Goal: Contribute content: Contribute content

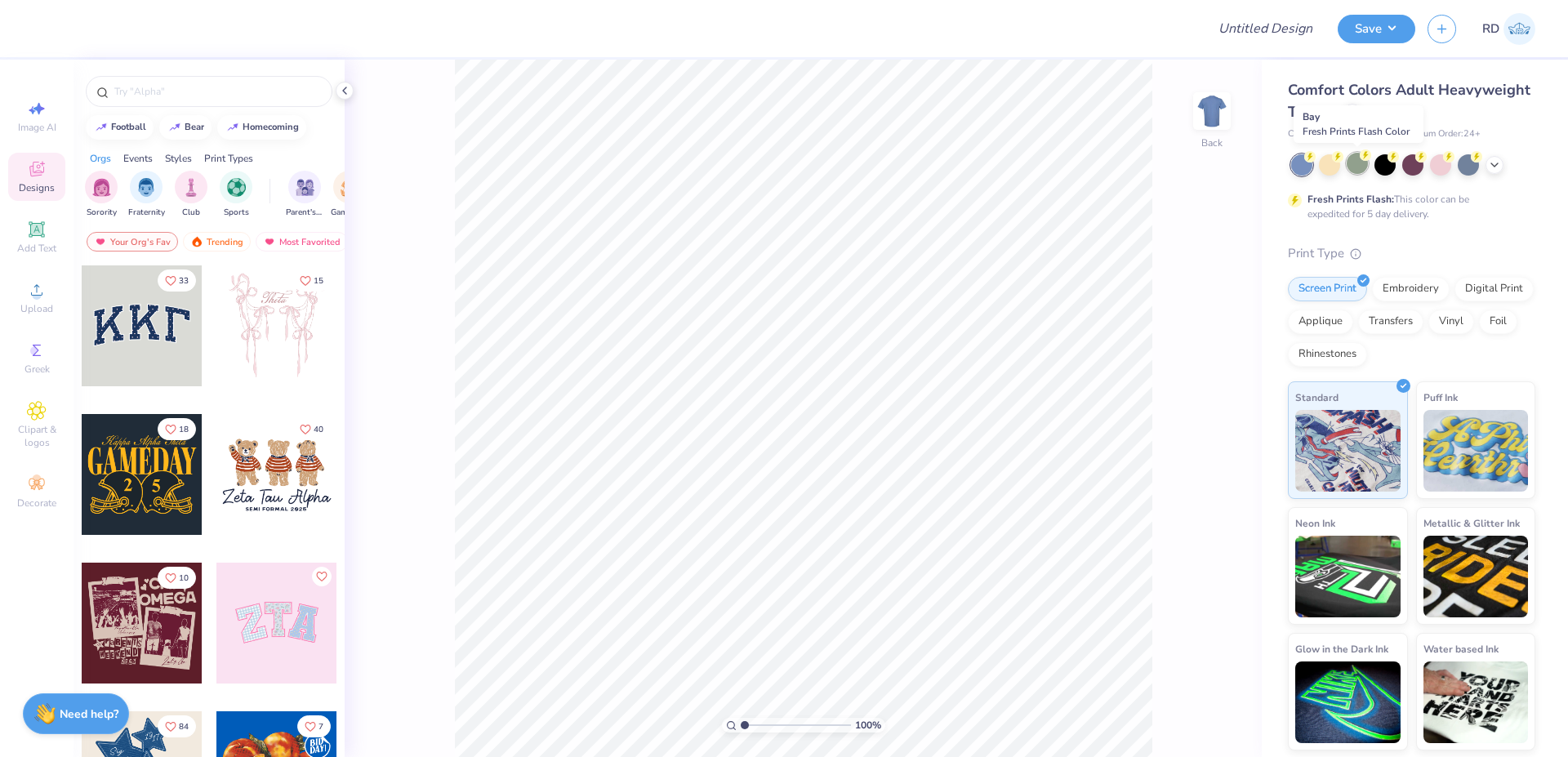
click at [842, 156] on div at bounding box center [1357, 163] width 22 height 22
click at [31, 233] on icon at bounding box center [36, 229] width 16 height 16
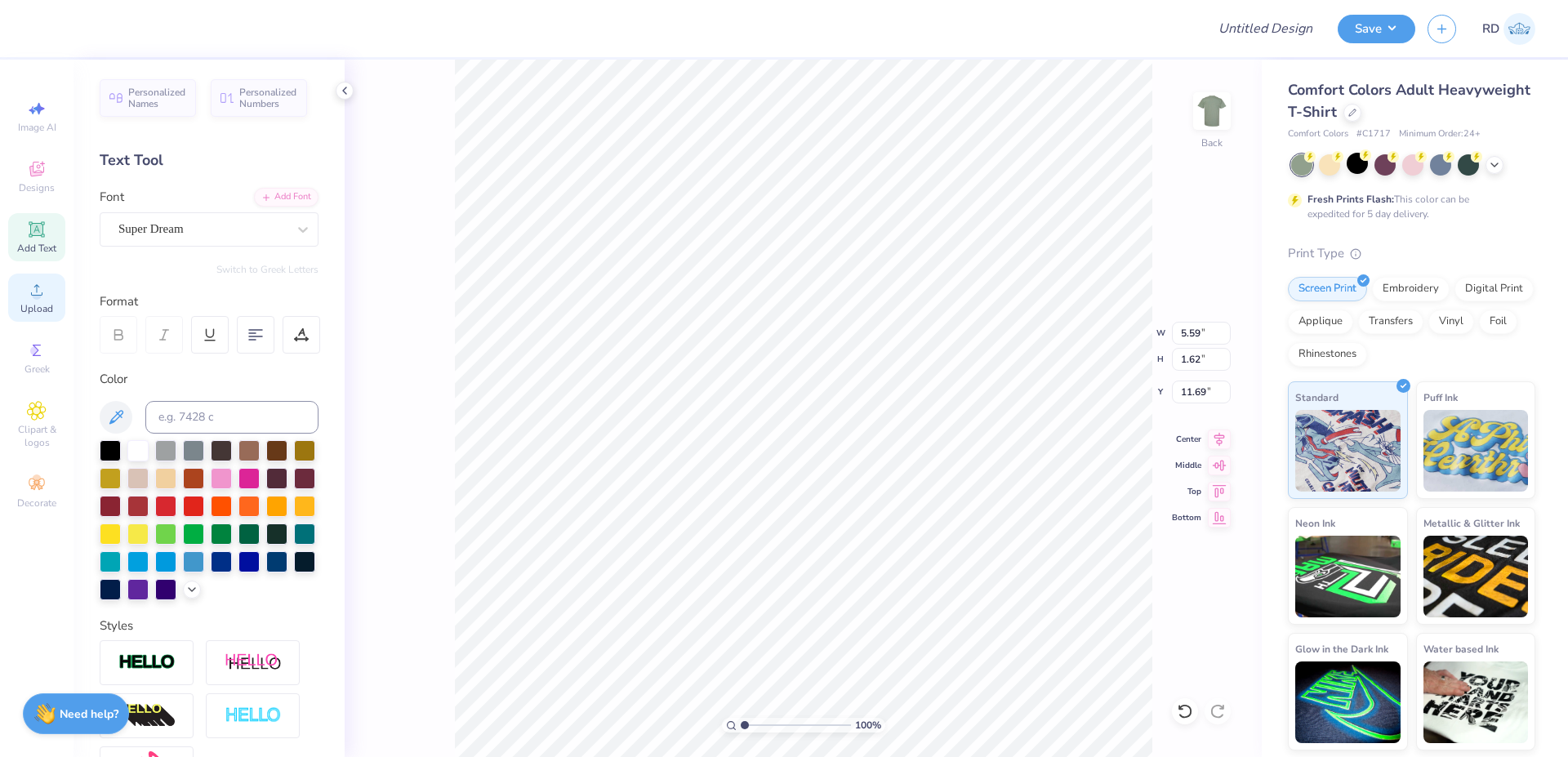
click at [39, 309] on span "Upload" at bounding box center [37, 309] width 33 height 13
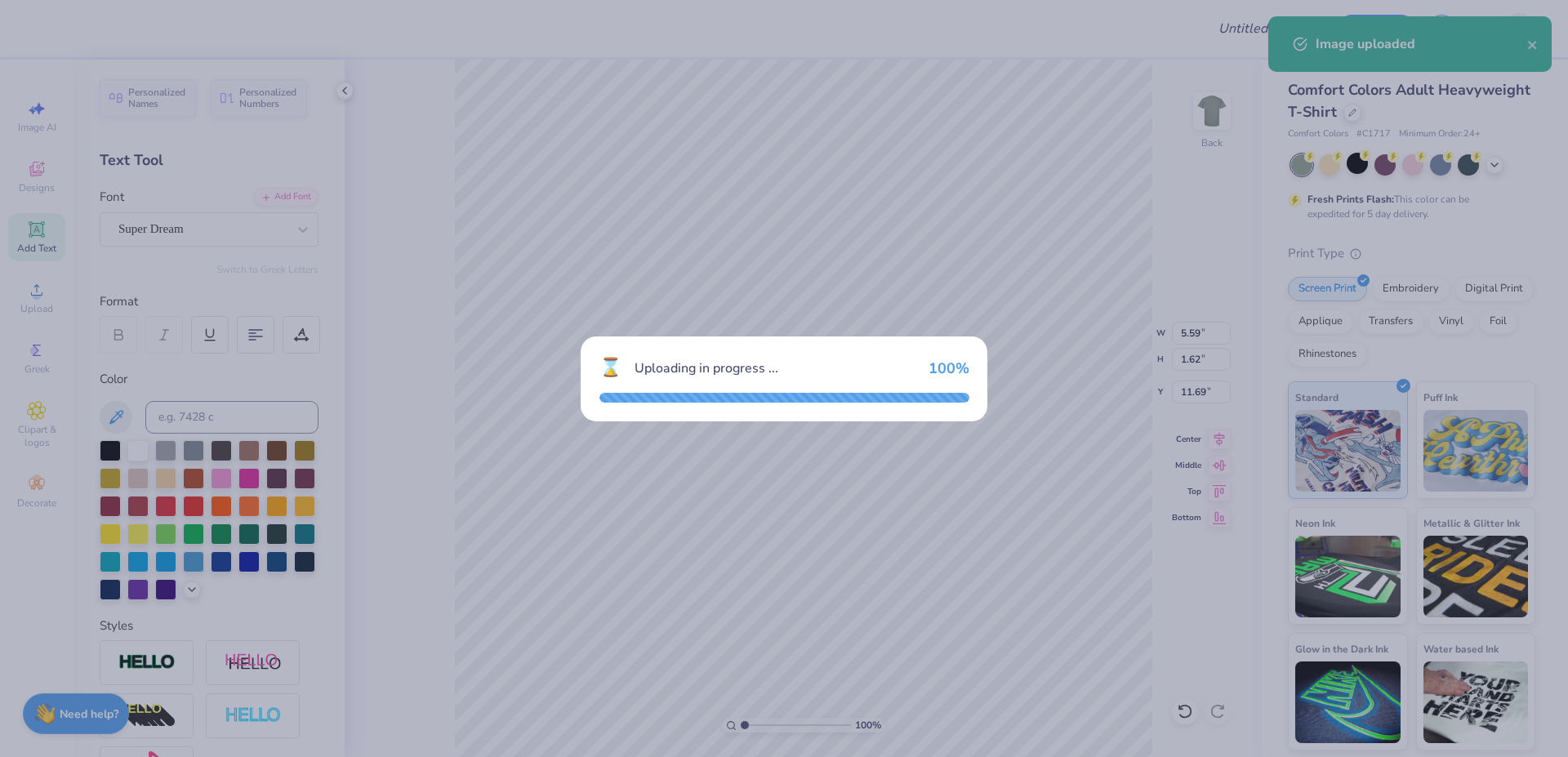
type input "14.17"
type input "8.17"
type input "8.41"
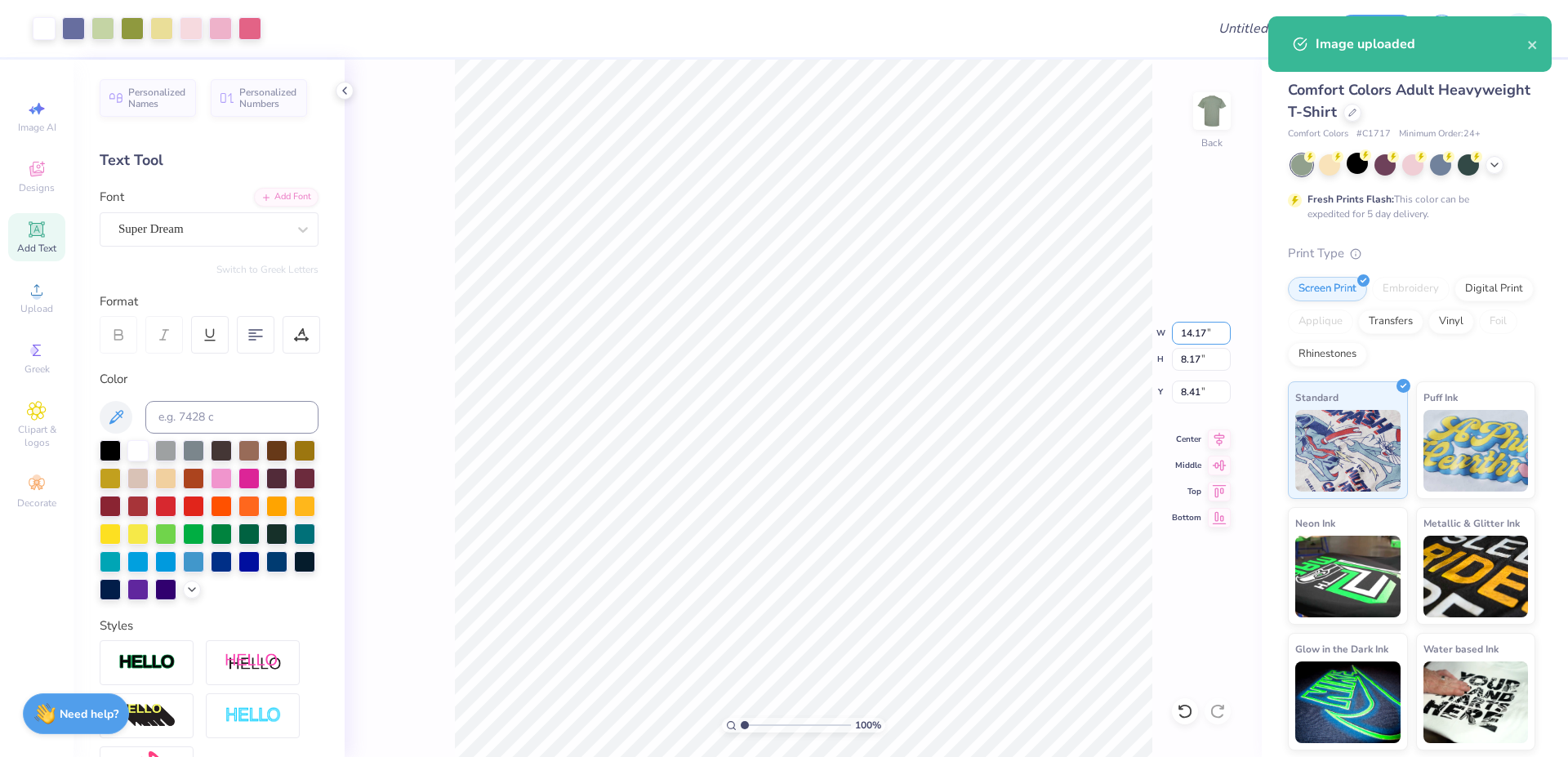
click at [842, 331] on input "14.17" at bounding box center [1201, 333] width 59 height 22
type input "7.00"
type input "4.04"
click at [842, 390] on input "10.48" at bounding box center [1201, 391] width 59 height 22
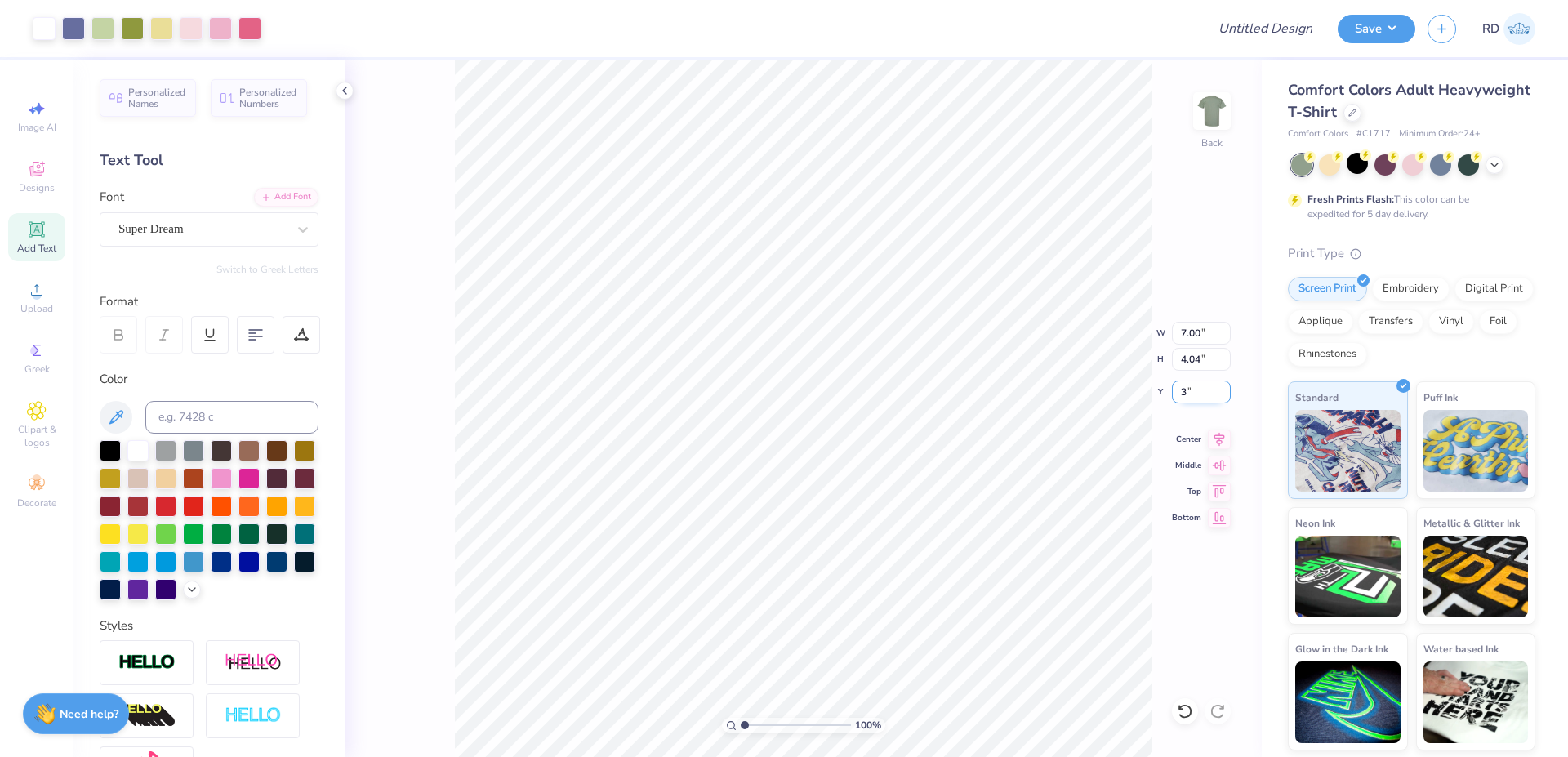
type input "3.00"
drag, startPoint x: 754, startPoint y: 724, endPoint x: 765, endPoint y: 728, distance: 11.7
click at [765, 728] on input "range" at bounding box center [796, 724] width 111 height 15
type input "2.9"
type input "5.59"
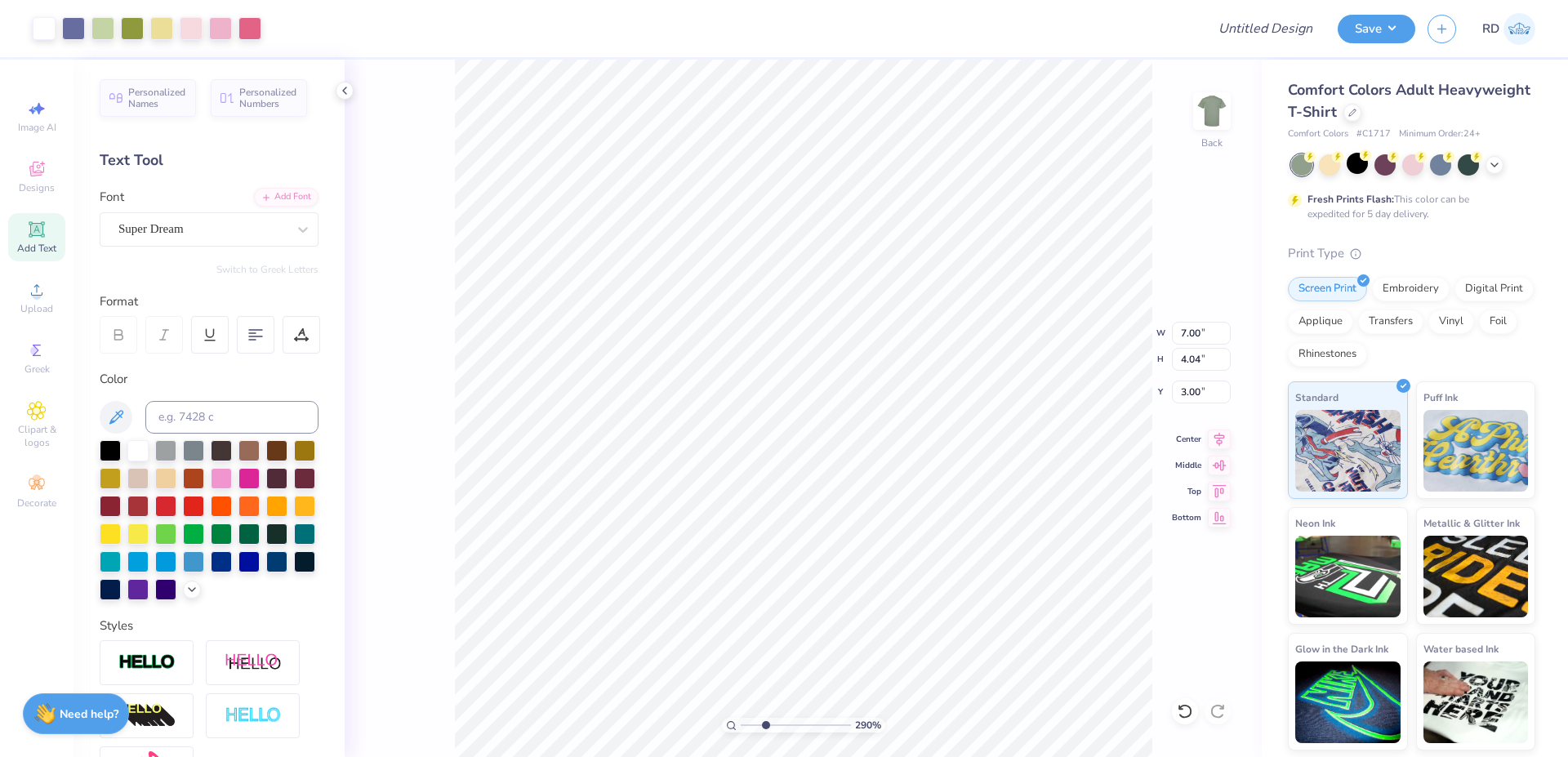
type input "1.62"
type input "11.69"
type input "7.00"
type input "4.04"
type input "3.00"
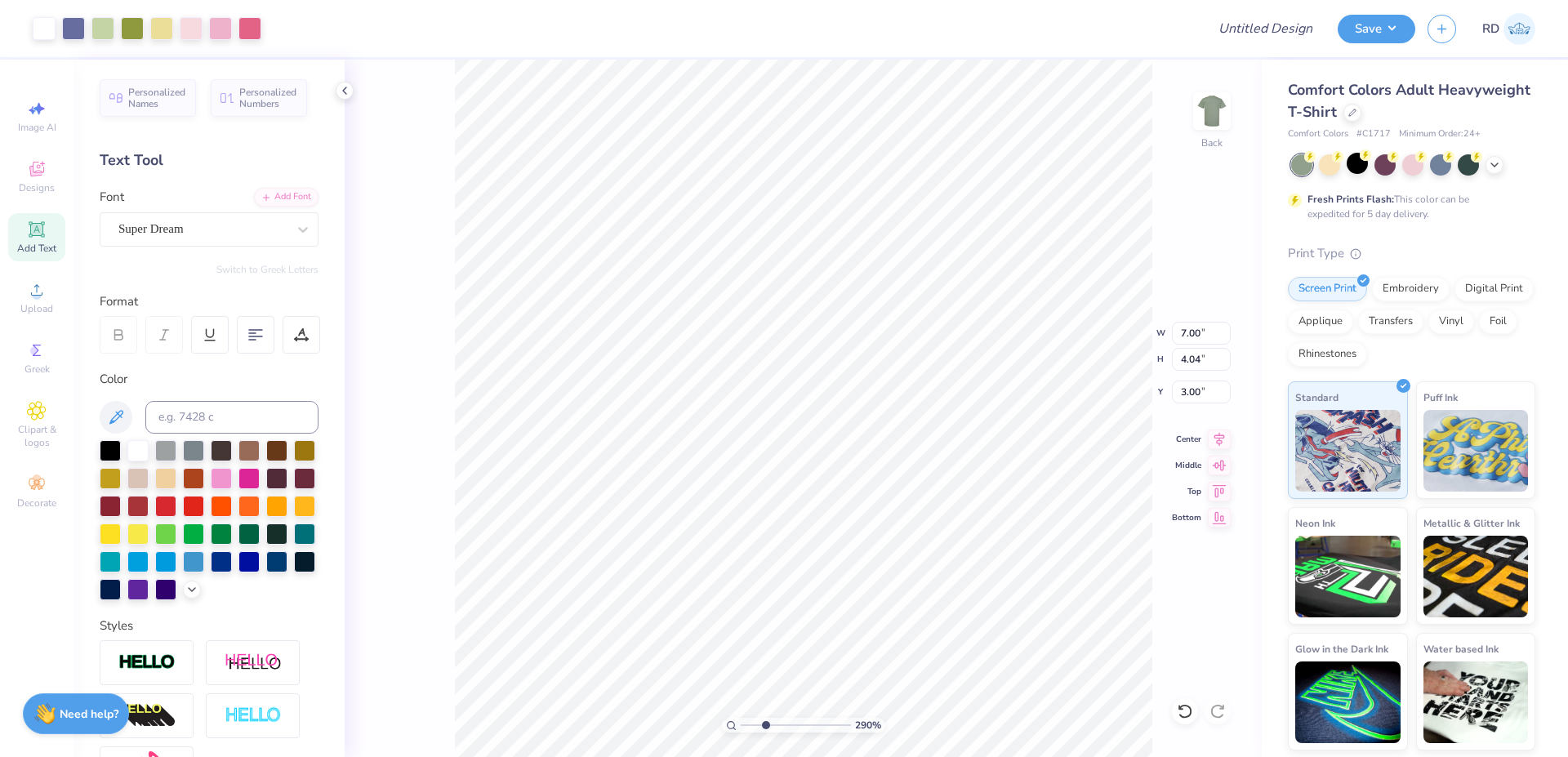
type input "5.59"
type input "1.62"
type input "11.69"
click at [203, 410] on input at bounding box center [232, 417] width 173 height 33
type input "7668"
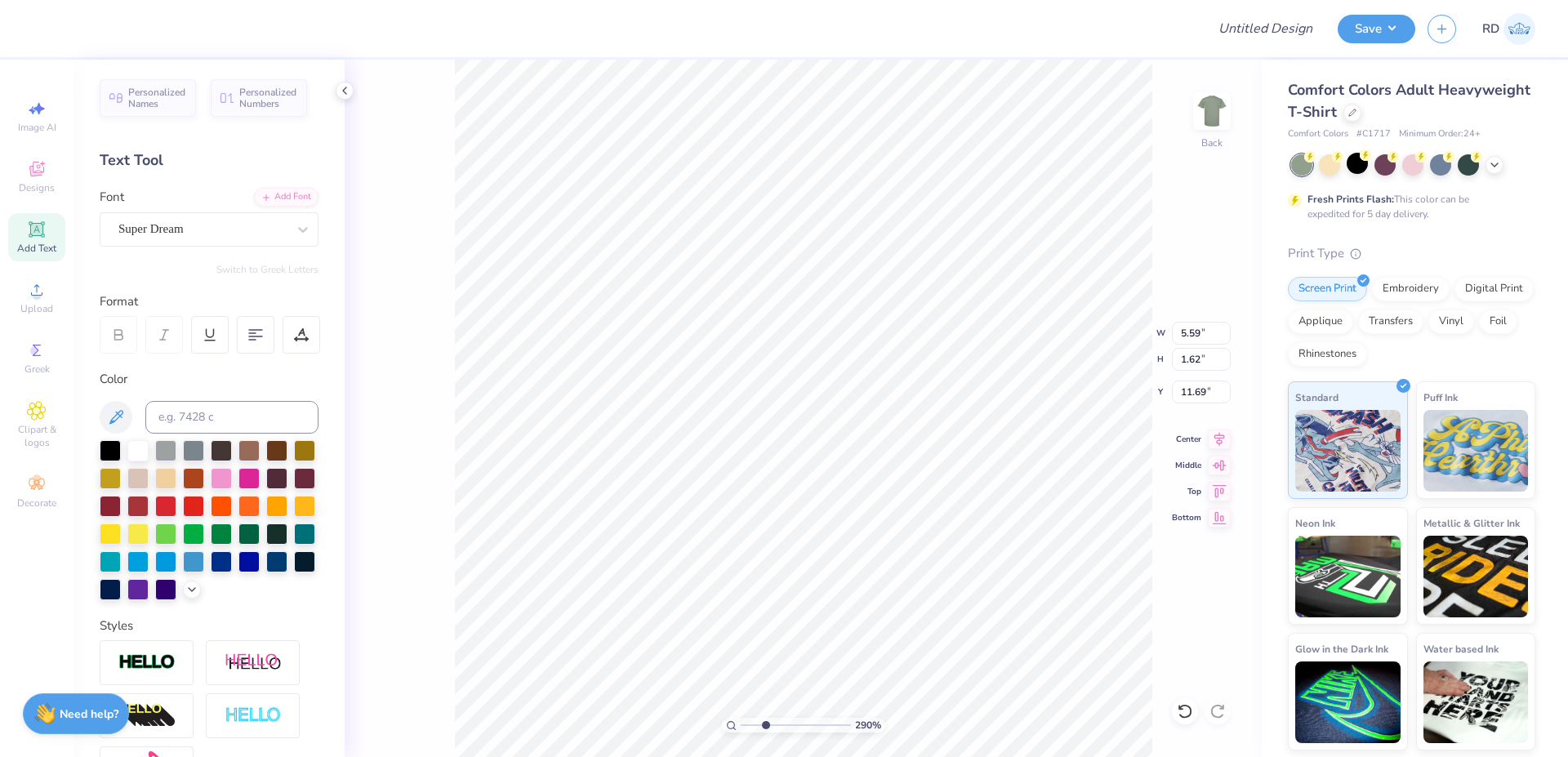
type input "8.05"
type input "7.00"
type input "4.04"
type input "3.00"
type input "5.59"
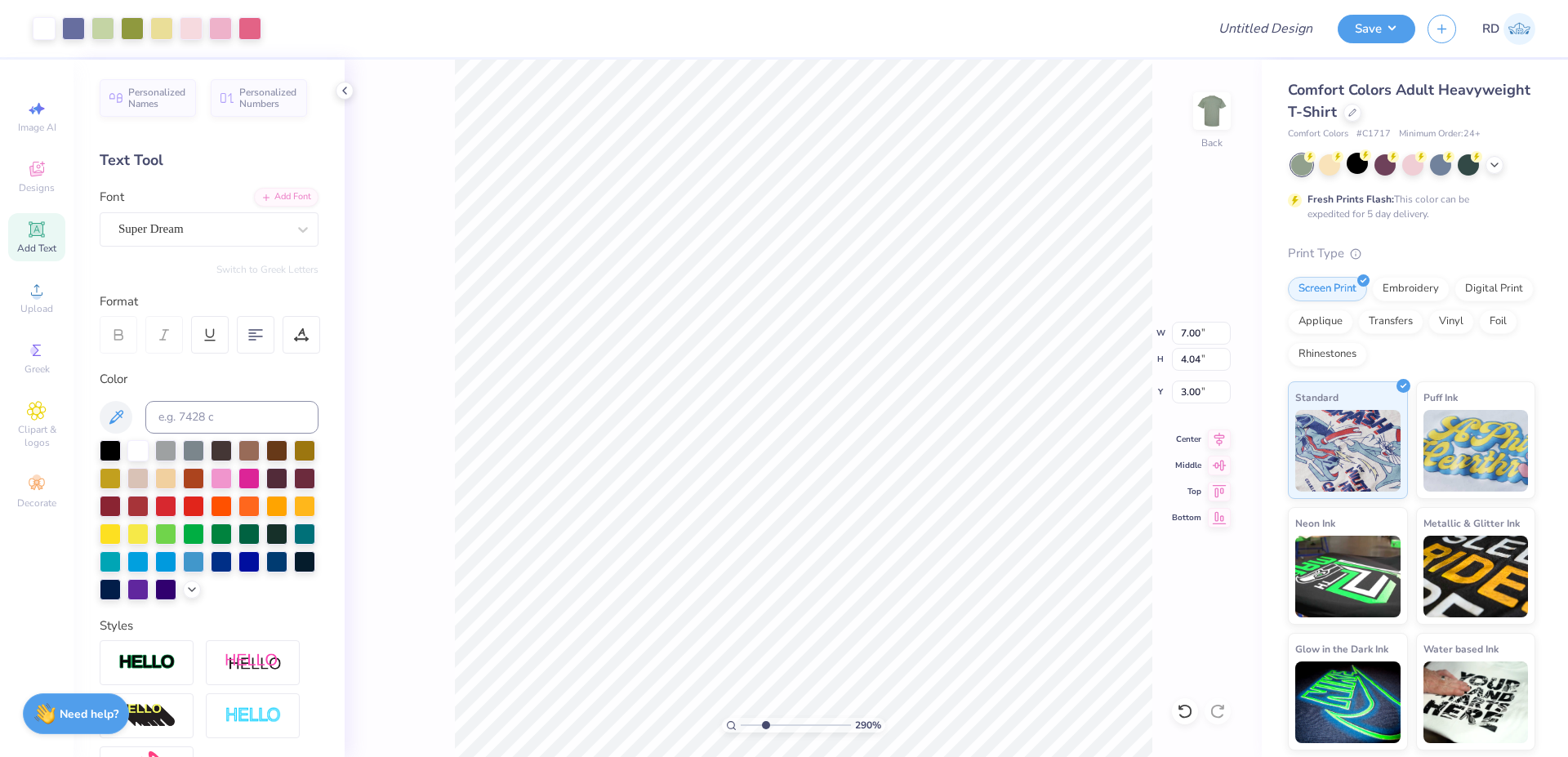
type input "1.62"
type input "8.05"
click at [287, 188] on div "Add Font" at bounding box center [286, 195] width 65 height 19
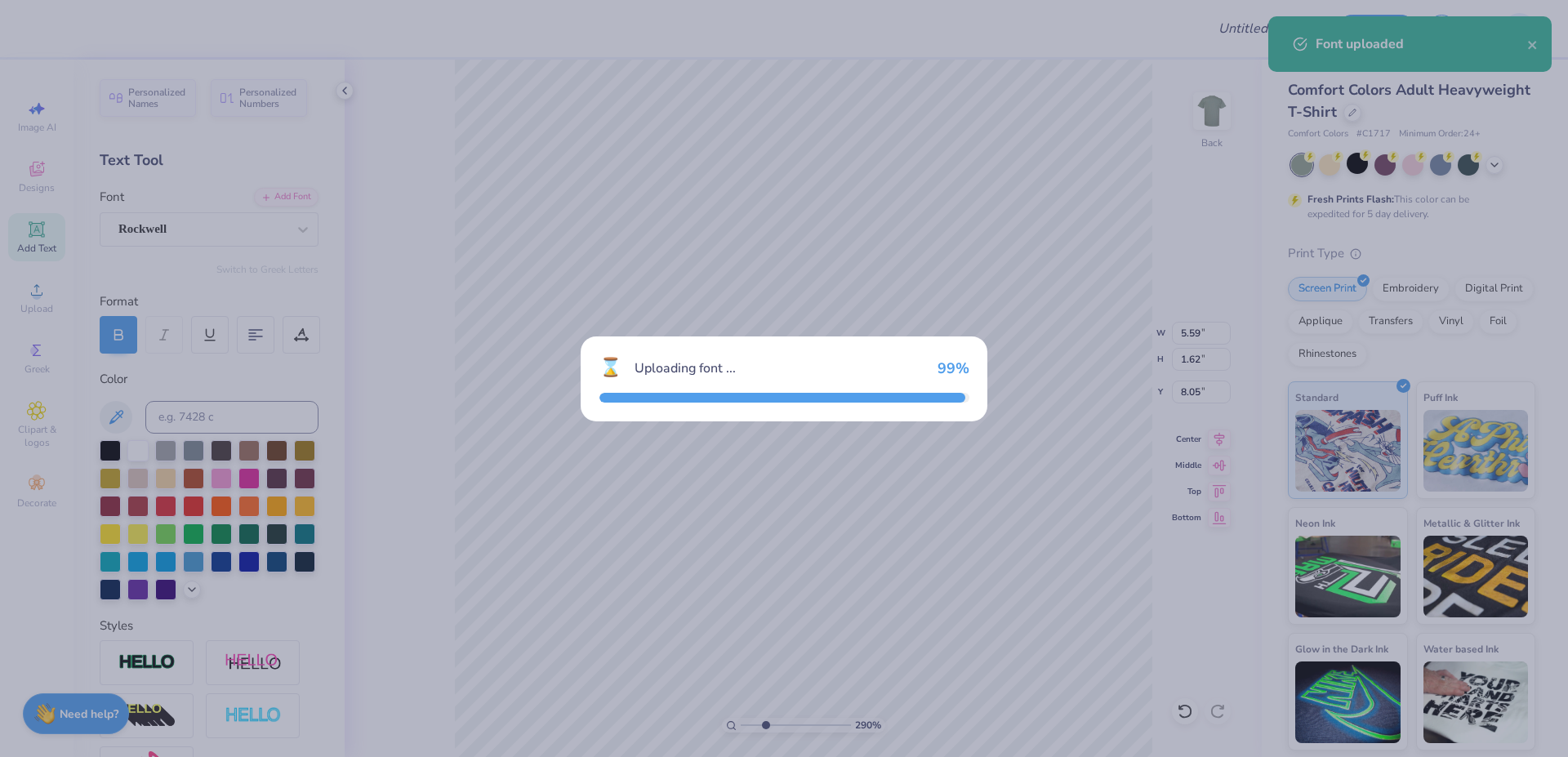
type input "6.24"
type input "1.57"
type input "8.08"
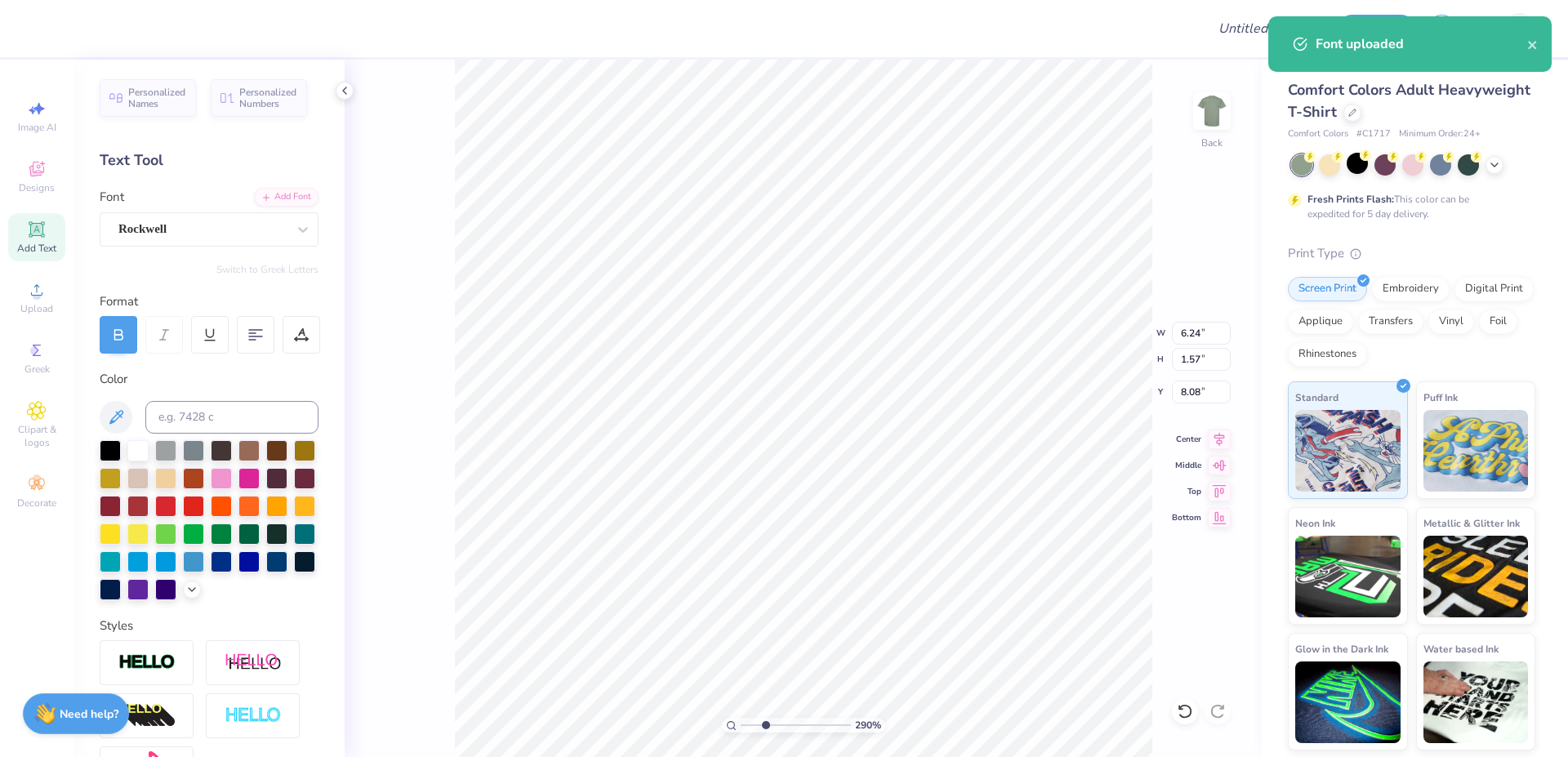
scroll to position [0, 3]
type textarea "TRI"
click at [842, 334] on input "6.24" at bounding box center [1201, 333] width 59 height 22
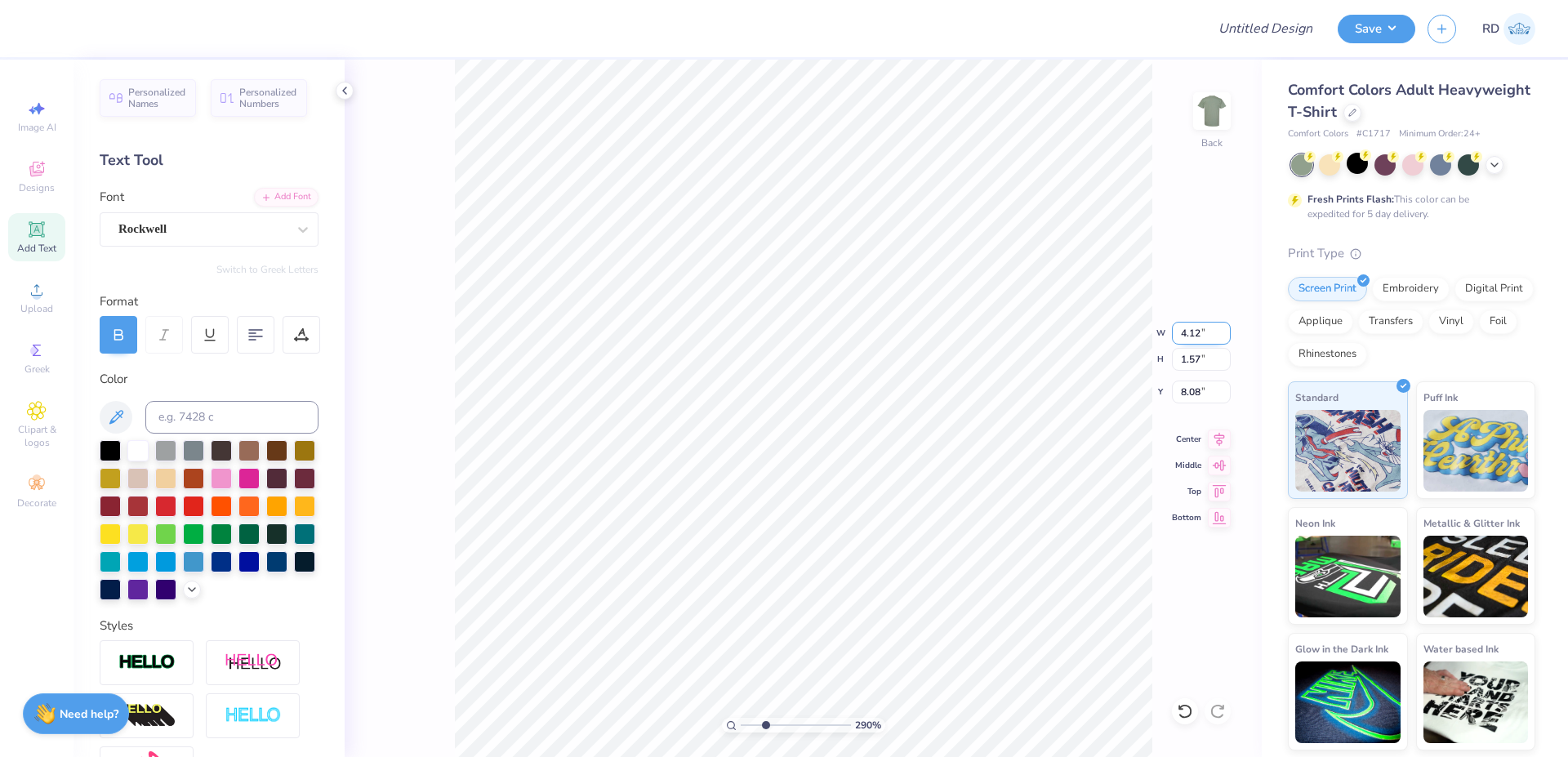
paste input "3.66"
type input "3.66"
type input "1.40"
type input "3.89"
click at [842, 698] on li "Send to Back" at bounding box center [974, 695] width 128 height 32
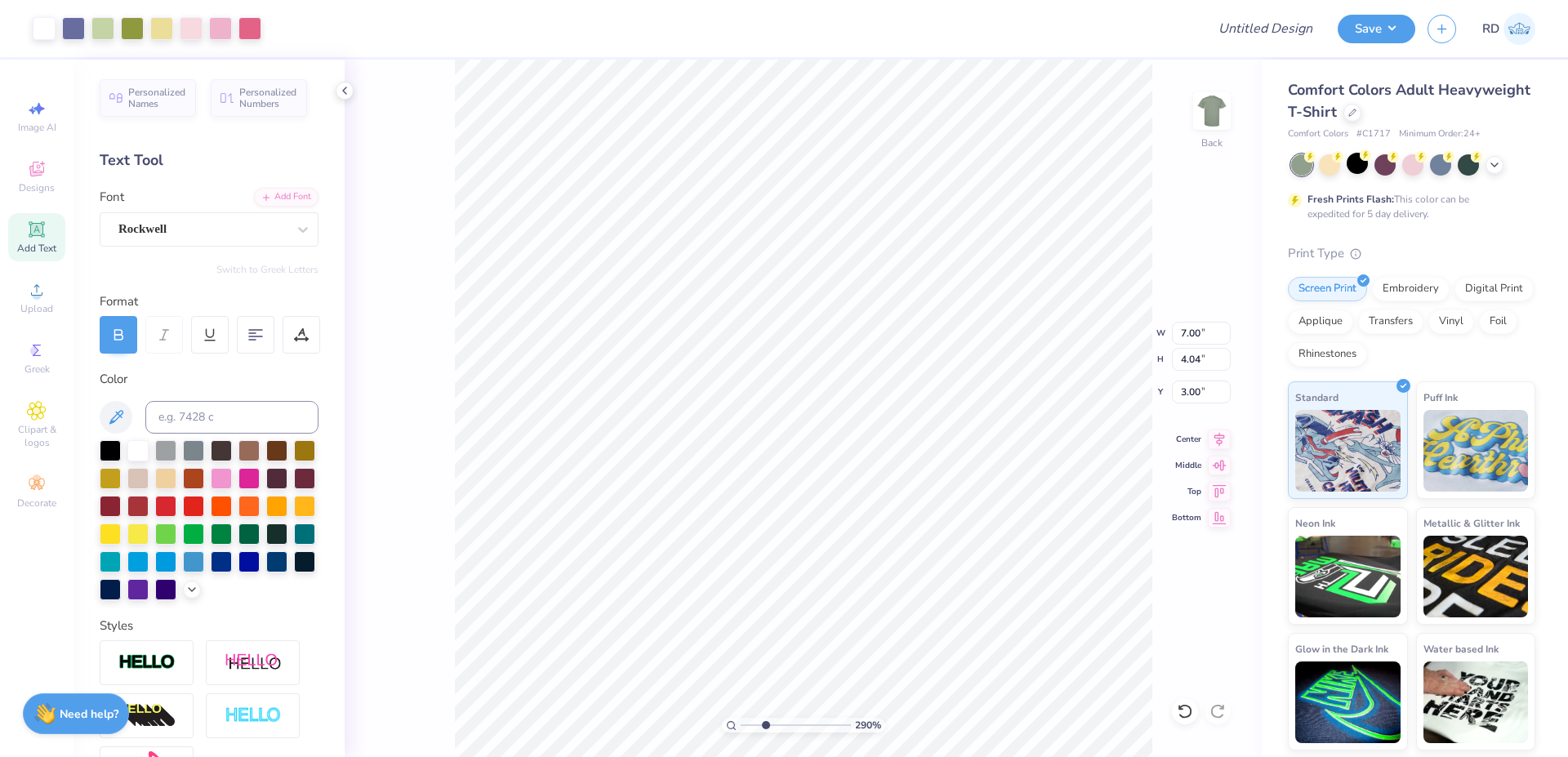
type input "3.66"
type input "1.40"
type input "3.89"
click at [842, 337] on input "3.66" at bounding box center [1201, 333] width 59 height 22
paste input "1.72"
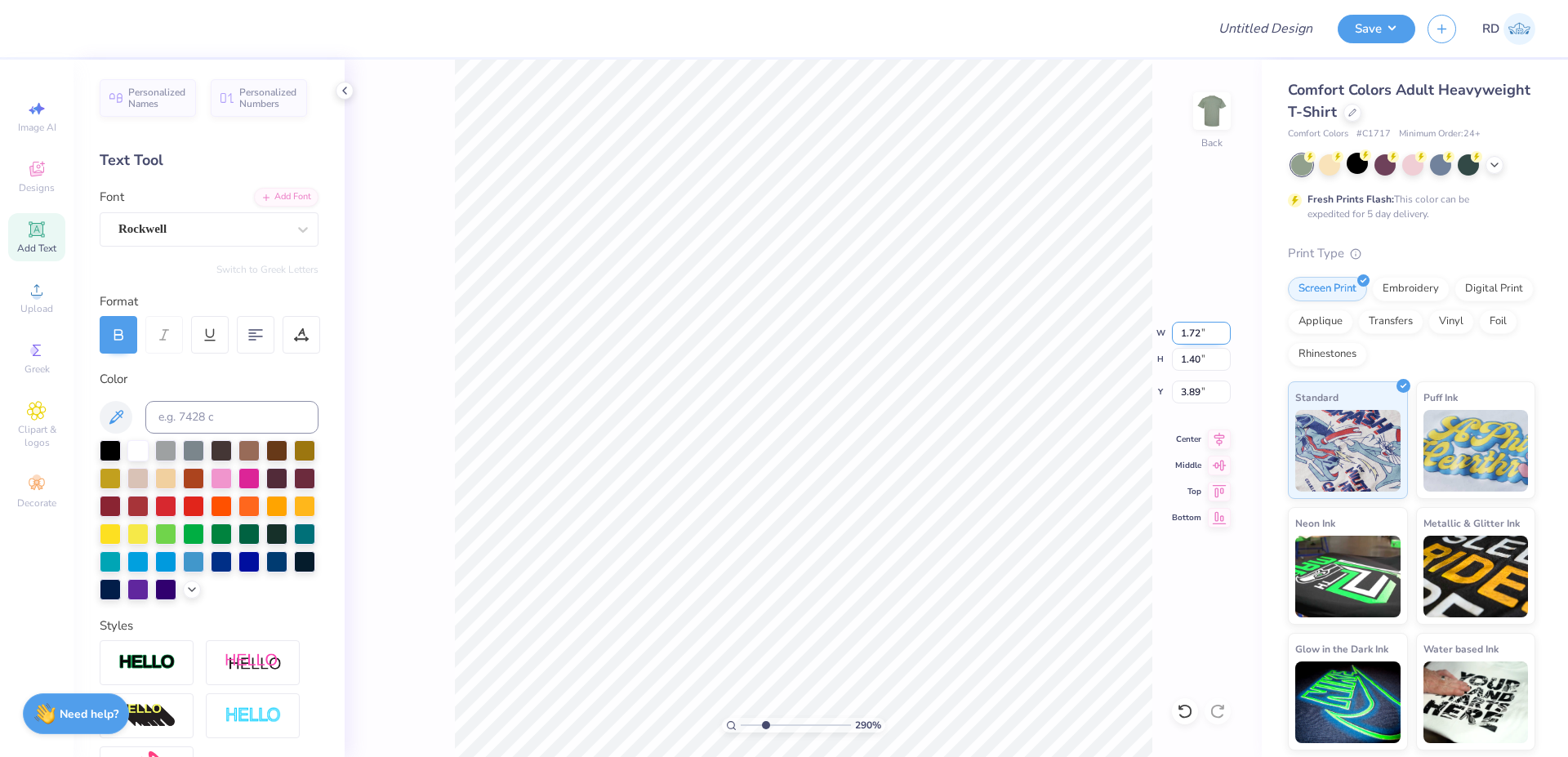
type input "1.72"
type input "0.66"
type input "4.26"
click at [842, 349] on li "Duplicate" at bounding box center [888, 352] width 128 height 32
type input "5.26"
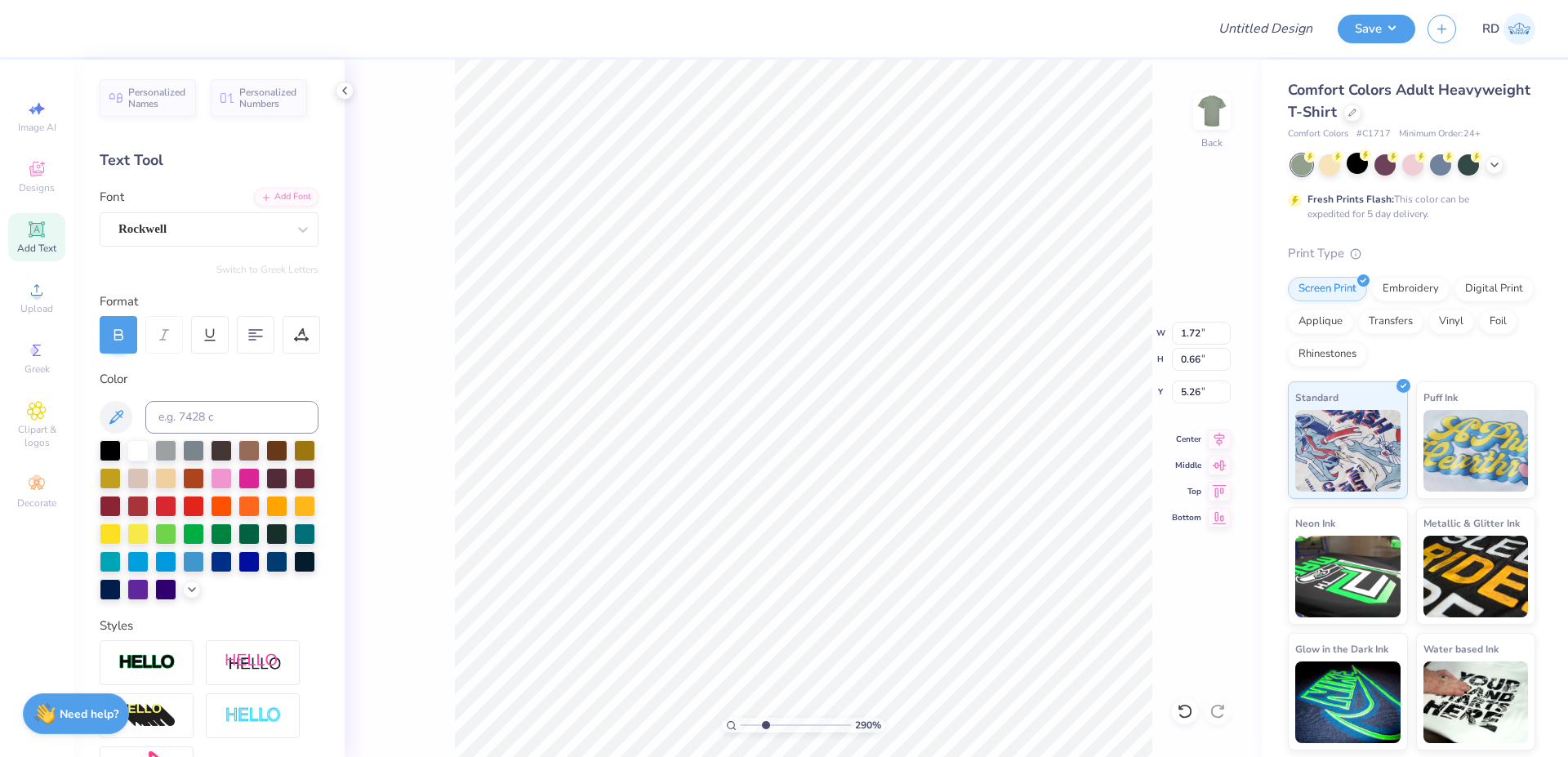
type textarea "SIGMA"
click at [783, 726] on input "range" at bounding box center [796, 724] width 111 height 15
type input "4.54"
type input "3.90"
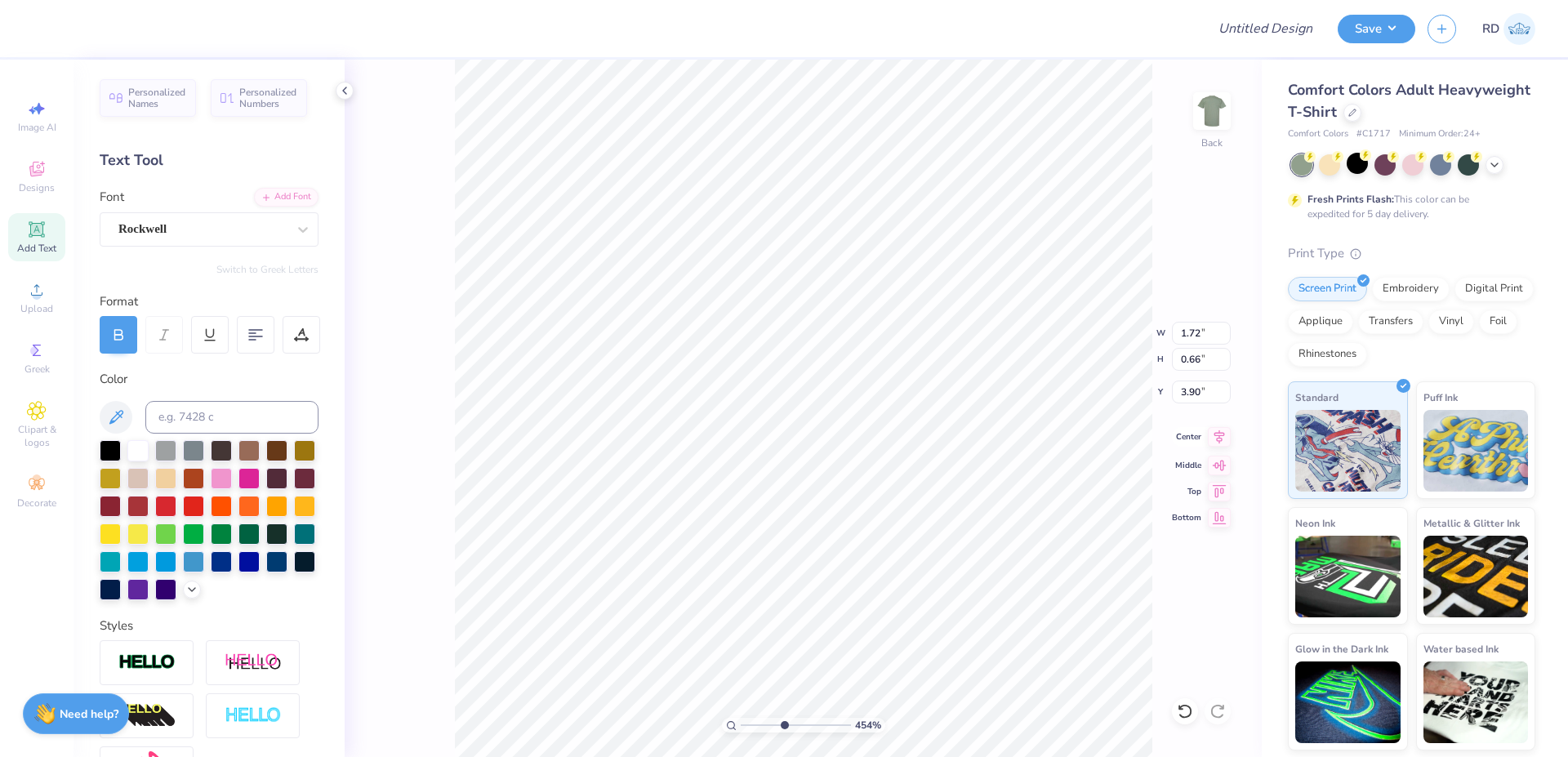
click at [842, 436] on icon at bounding box center [1220, 436] width 10 height 14
type input "7.00"
type input "4.04"
type input "3.00"
click at [842, 441] on icon at bounding box center [1219, 436] width 22 height 20
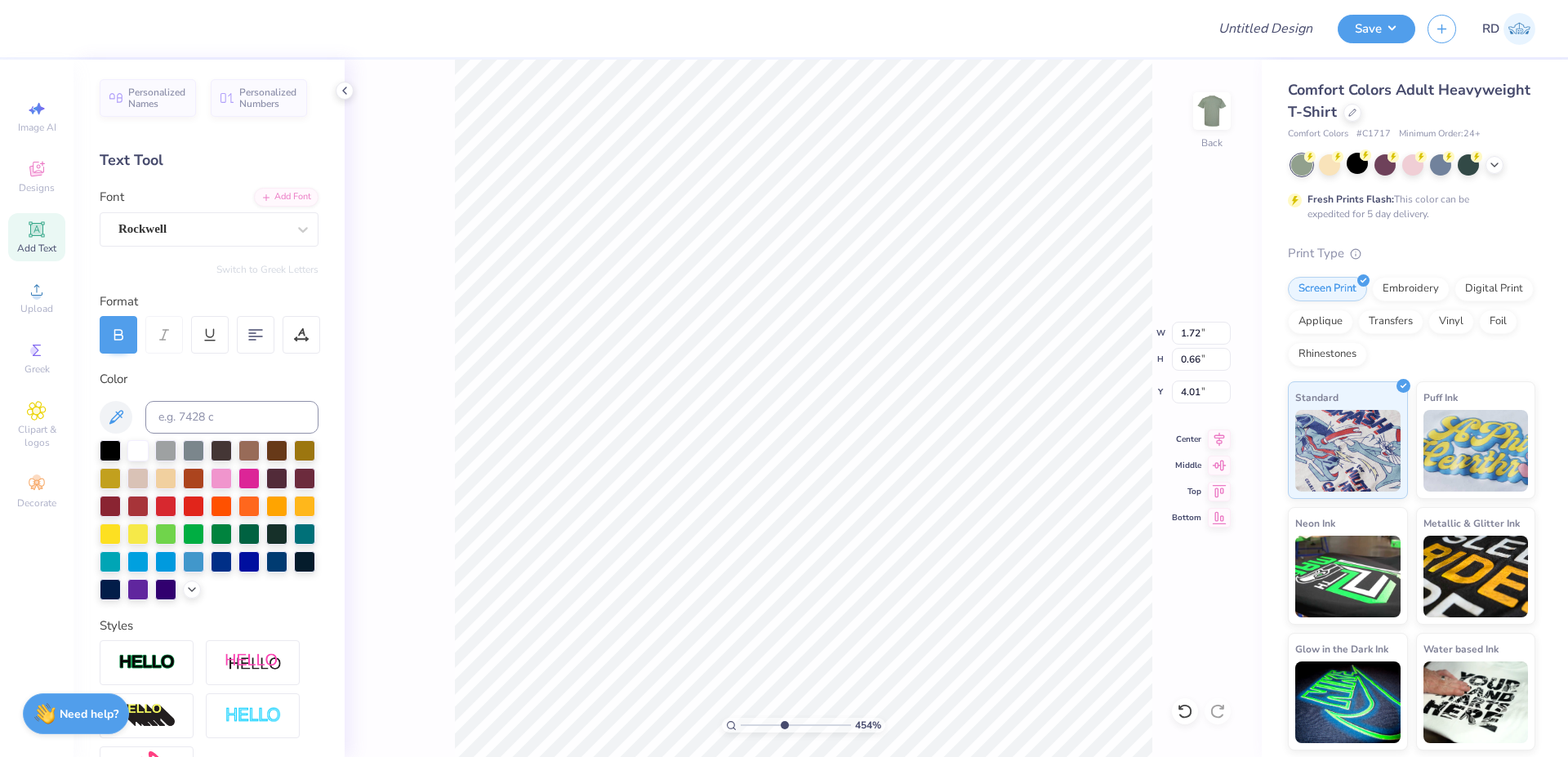
type input "4.03"
type input "3.38"
type input "0.67"
type input "4.80"
click at [842, 436] on icon at bounding box center [1220, 436] width 10 height 14
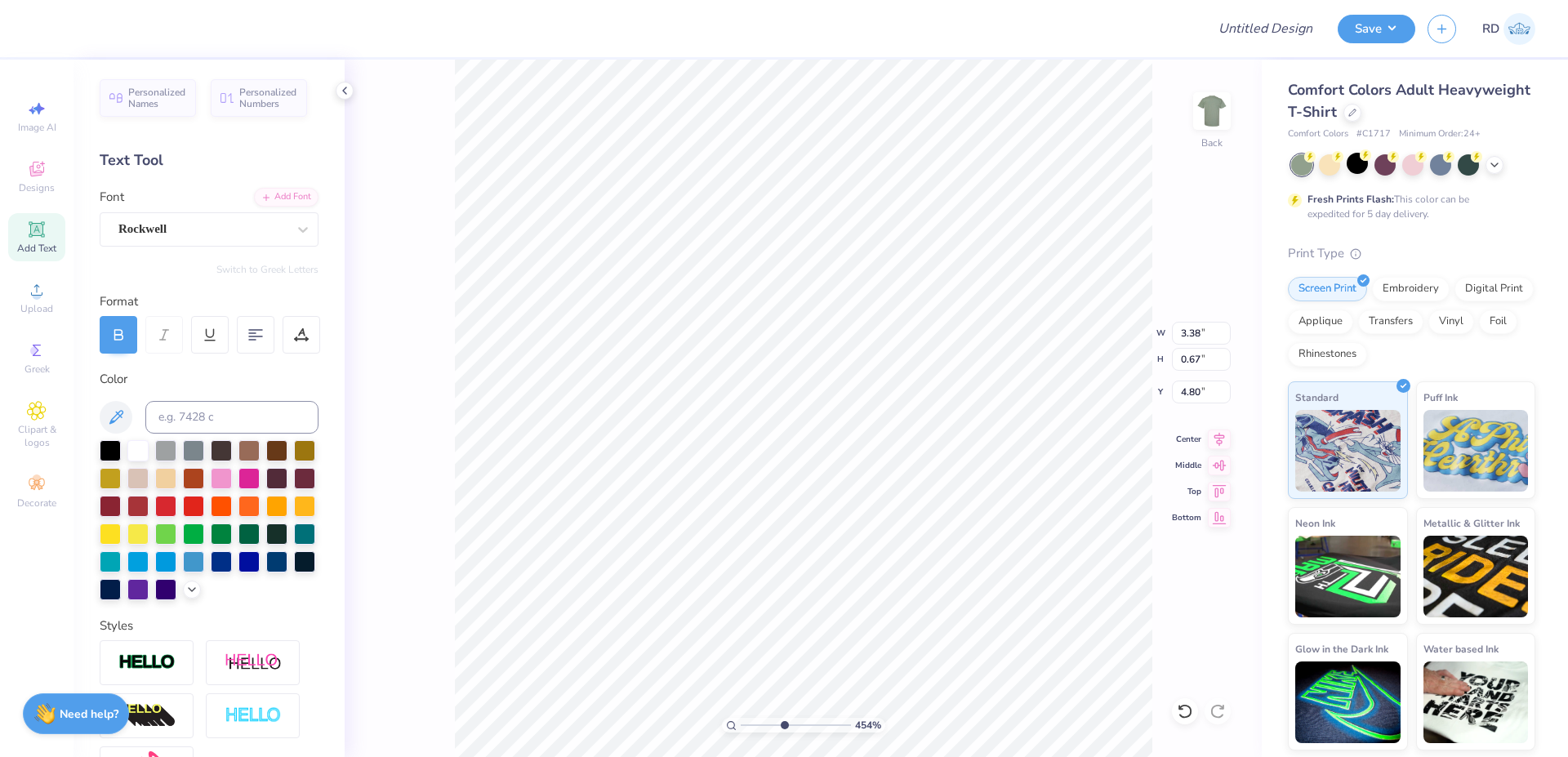
type input "4.77"
type input "4.01"
click at [842, 435] on icon at bounding box center [1219, 436] width 22 height 20
type input "3.38"
type input "0.67"
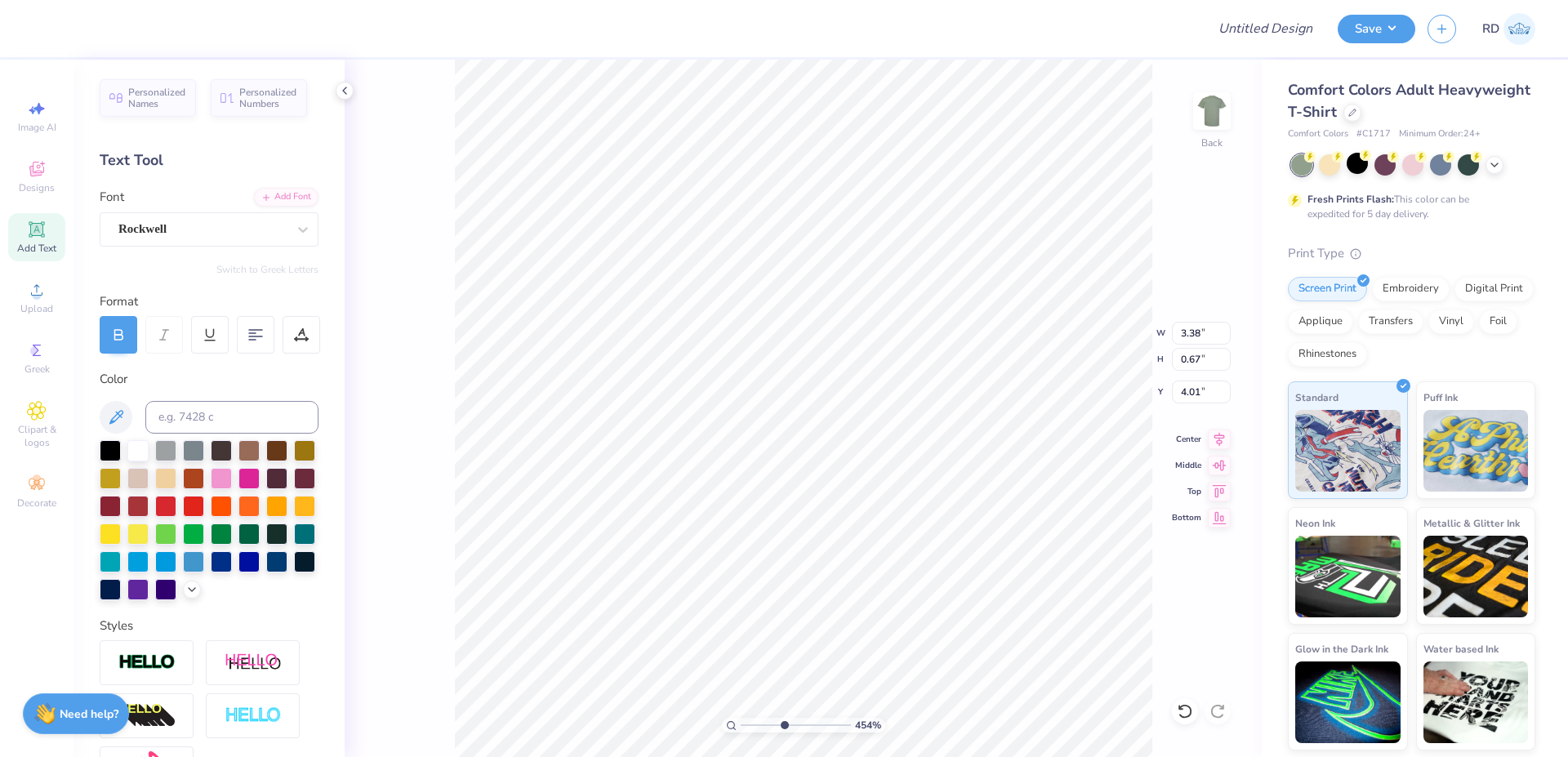
type input "4.77"
click at [842, 435] on icon at bounding box center [1219, 436] width 22 height 20
type input "1.72"
type input "0.66"
click at [842, 446] on li "Duplicate" at bounding box center [868, 450] width 128 height 32
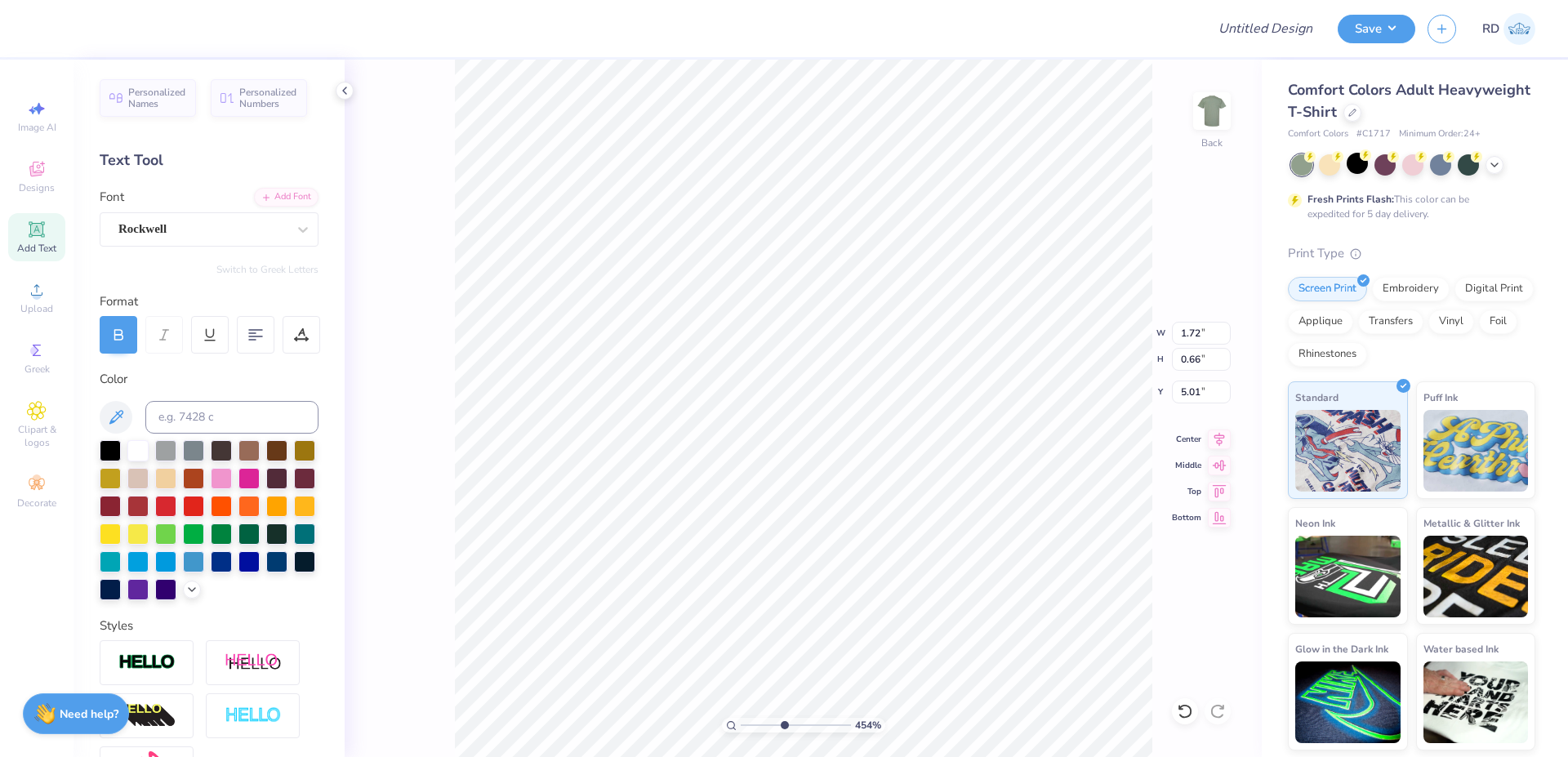
type input "5.69"
paste textarea "EST. 1898"
type textarea "EST. 1898"
click at [842, 336] on input "1.72" at bounding box center [1201, 333] width 59 height 22
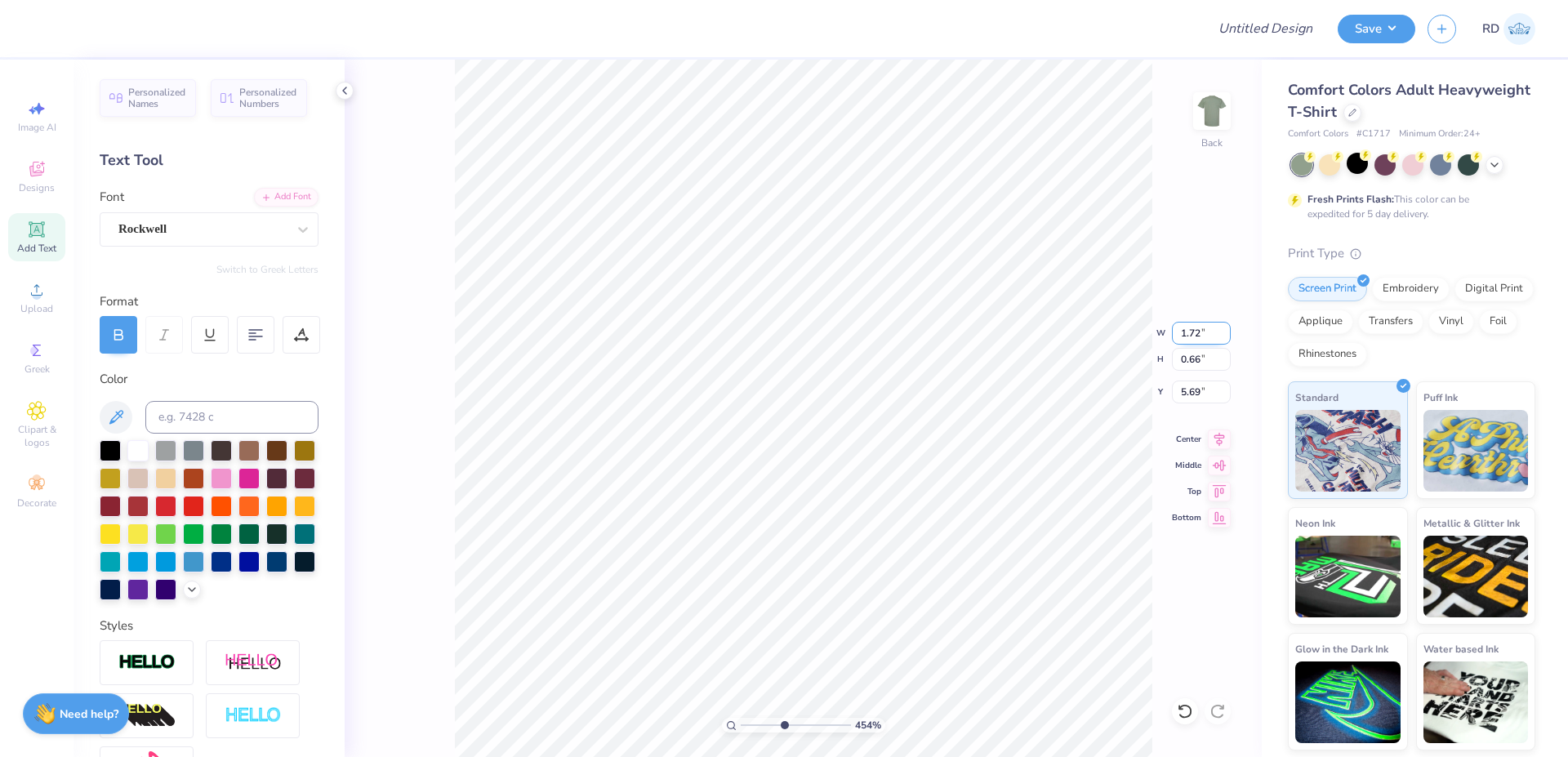
type input "4.31"
type input "0.68"
type input "5.68"
paste input "2.27"
type input "2.27"
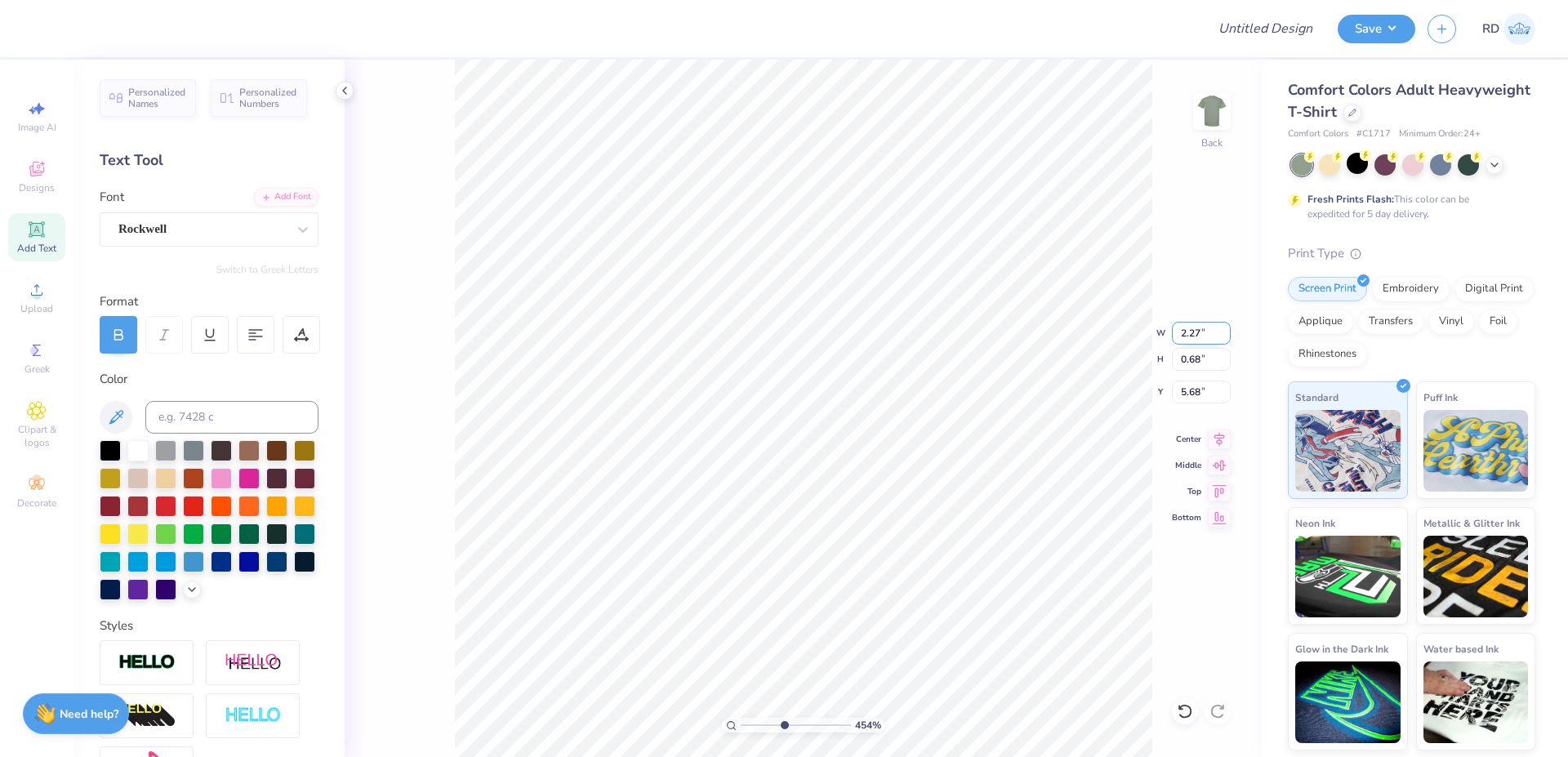
type input "0.36"
type input "5.64"
click at [842, 440] on icon at bounding box center [1219, 436] width 22 height 20
type input "7.00"
type input "4.04"
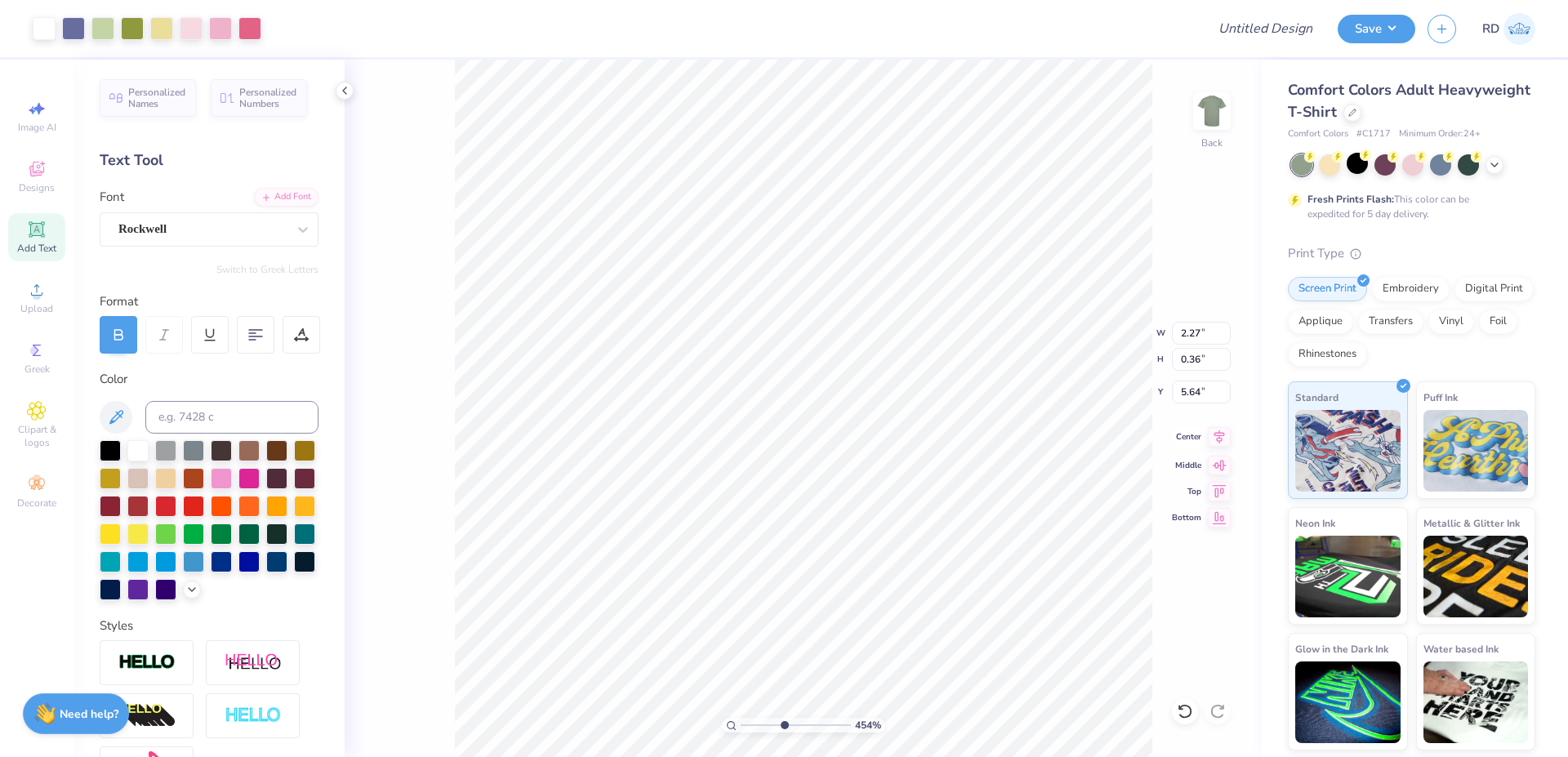
type input "3.00"
type input "2.27"
type input "0.36"
type input "5.64"
click at [842, 436] on icon at bounding box center [1220, 436] width 10 height 14
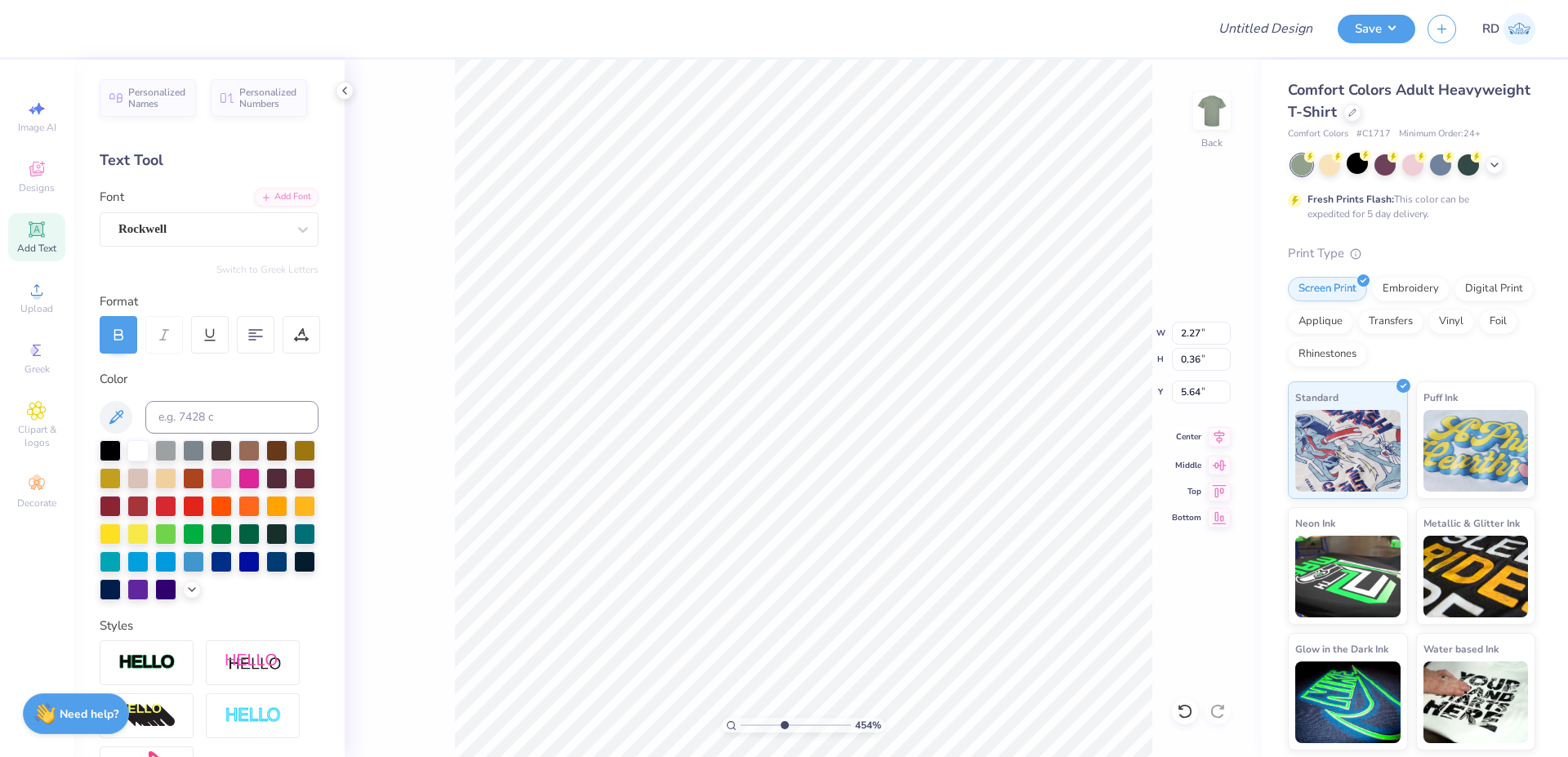
type input "3.38"
type input "0.67"
type input "4.77"
click at [842, 436] on icon at bounding box center [1220, 436] width 10 height 14
type input "1.72"
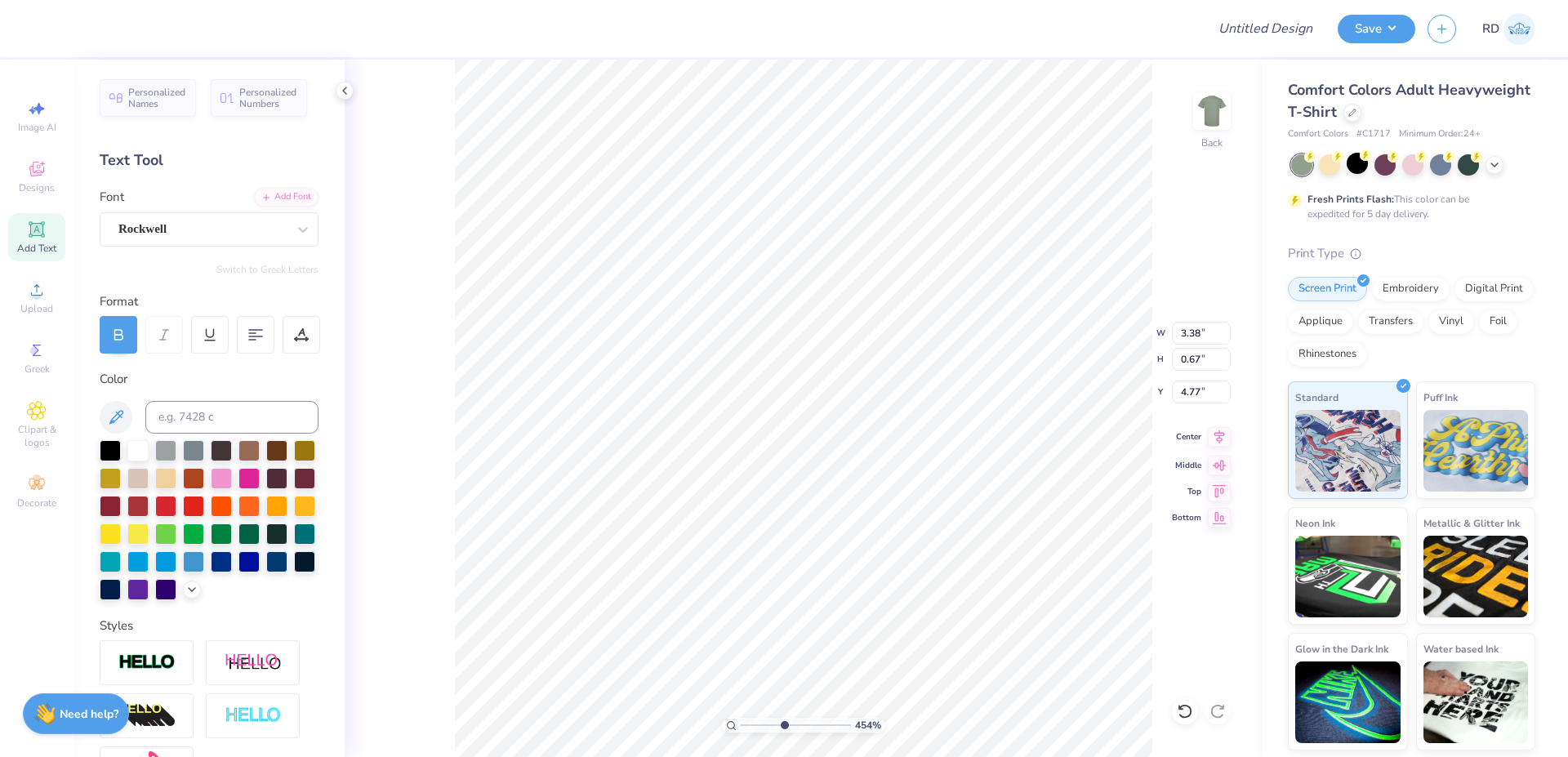
type input "0.66"
type input "4.01"
click at [842, 433] on icon at bounding box center [1220, 436] width 10 height 14
drag, startPoint x: 774, startPoint y: 718, endPoint x: 710, endPoint y: 727, distance: 64.6
type input "1"
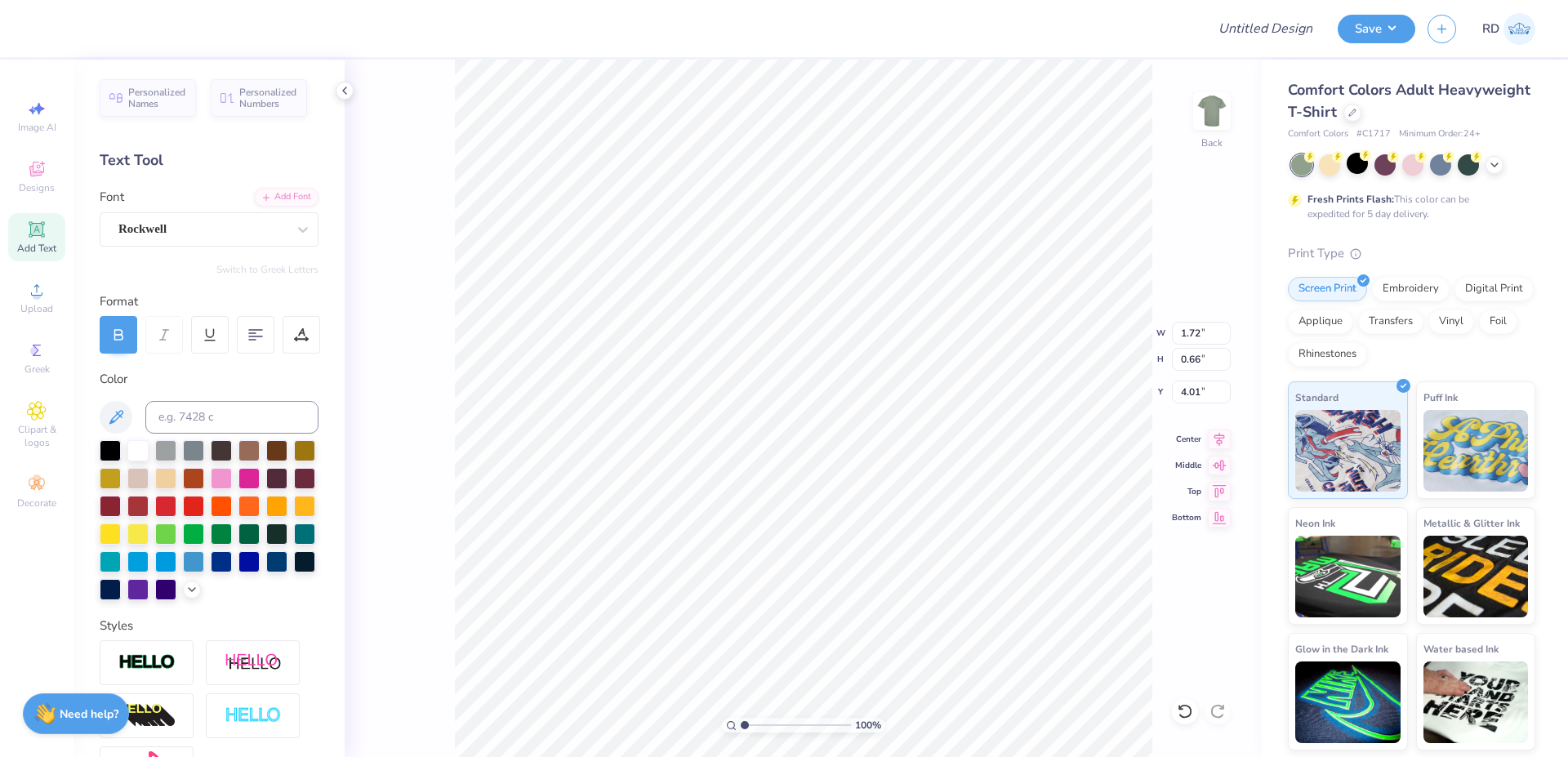
click at [741, 727] on input "range" at bounding box center [796, 724] width 111 height 15
click at [842, 438] on icon at bounding box center [1220, 436] width 10 height 14
click at [842, 26] on input "Design Title" at bounding box center [1245, 29] width 160 height 33
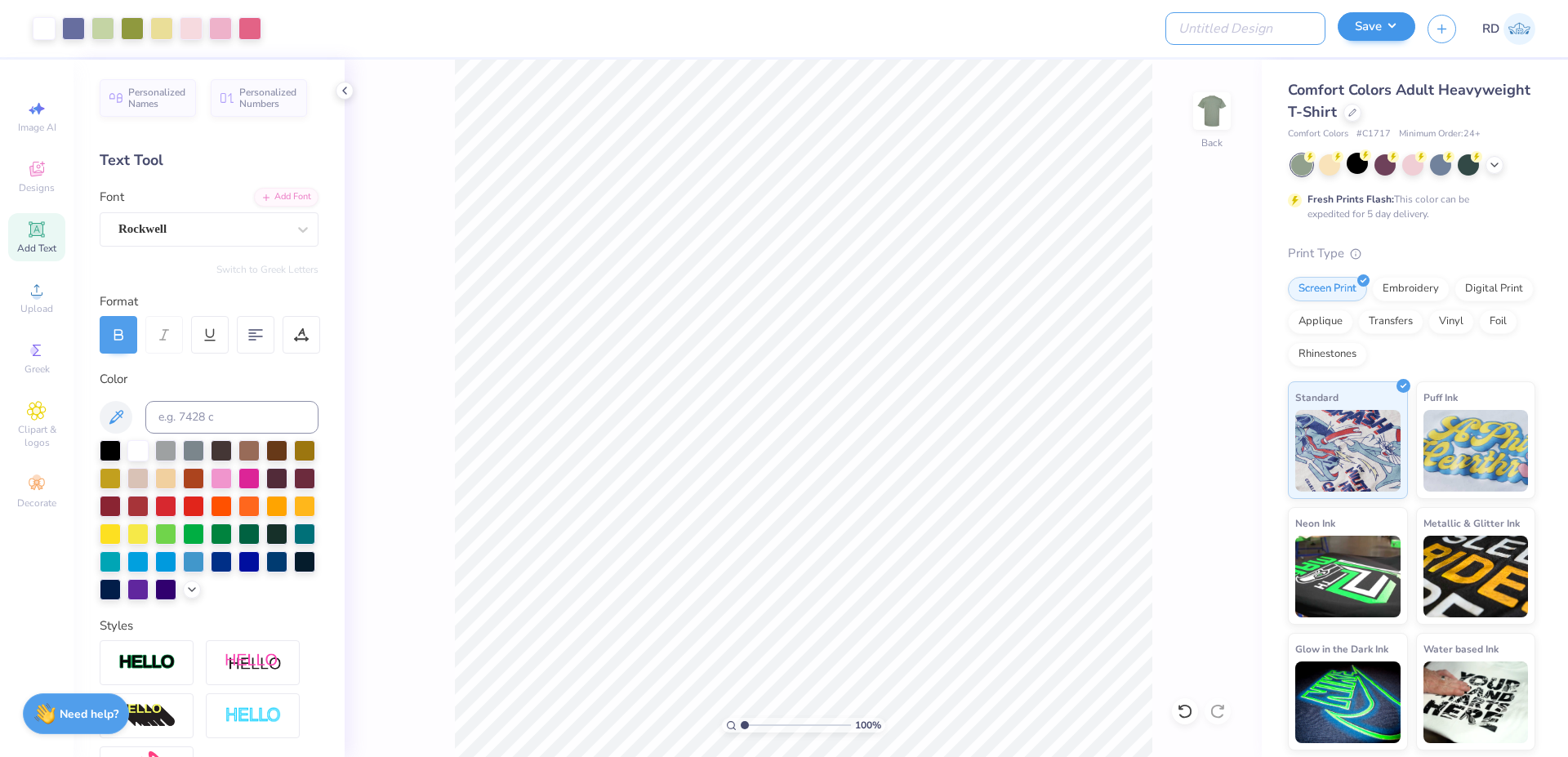
paste input "FPS239875"
type input "FPS239875"
click at [842, 30] on button "Save" at bounding box center [1376, 26] width 78 height 29
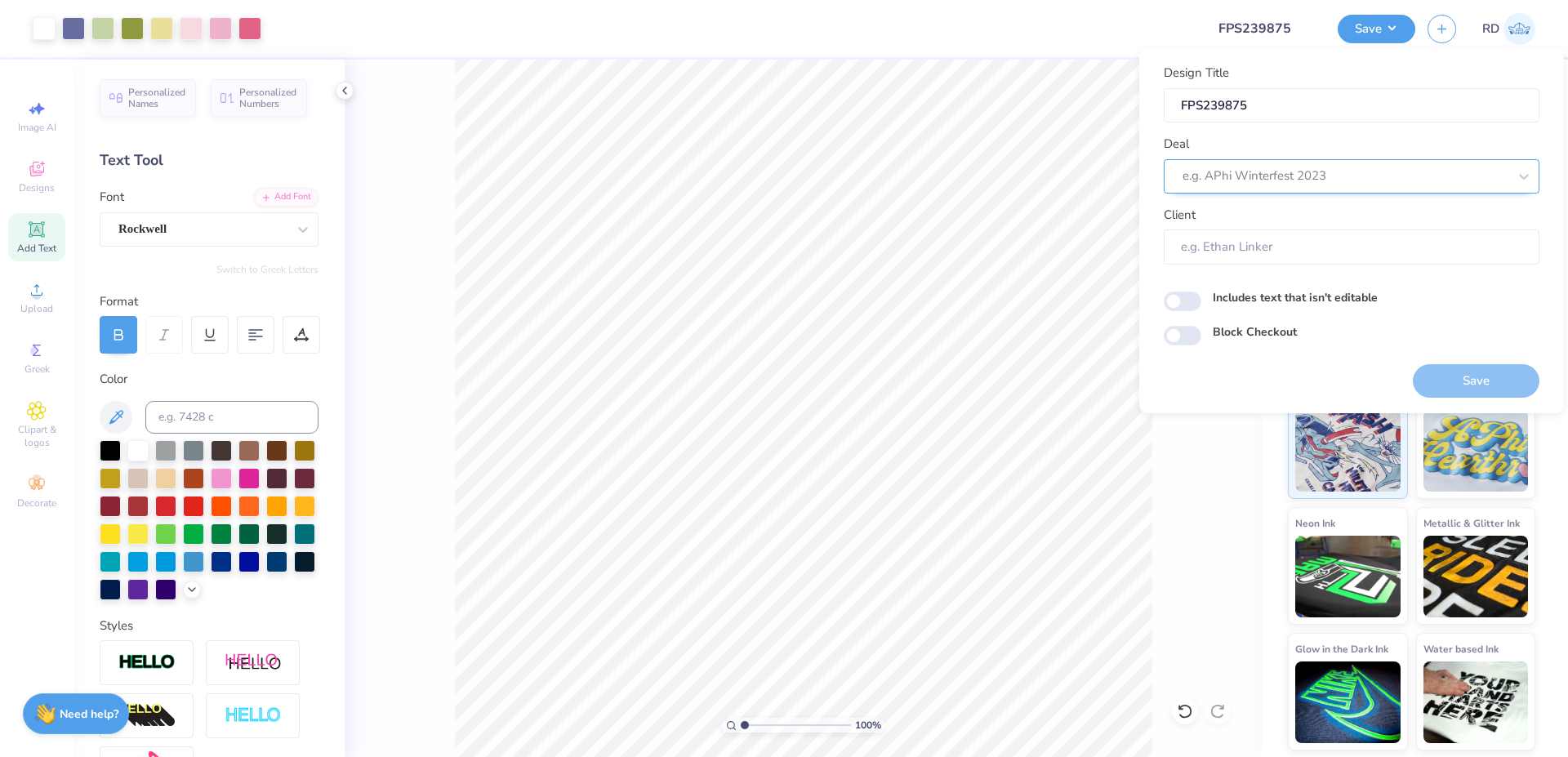
click at [842, 166] on div at bounding box center [1345, 176] width 325 height 22
click at [842, 225] on div "Design Tool Gallery" at bounding box center [1351, 219] width 362 height 27
type input "gallery"
type input "Design Tool Gallery User"
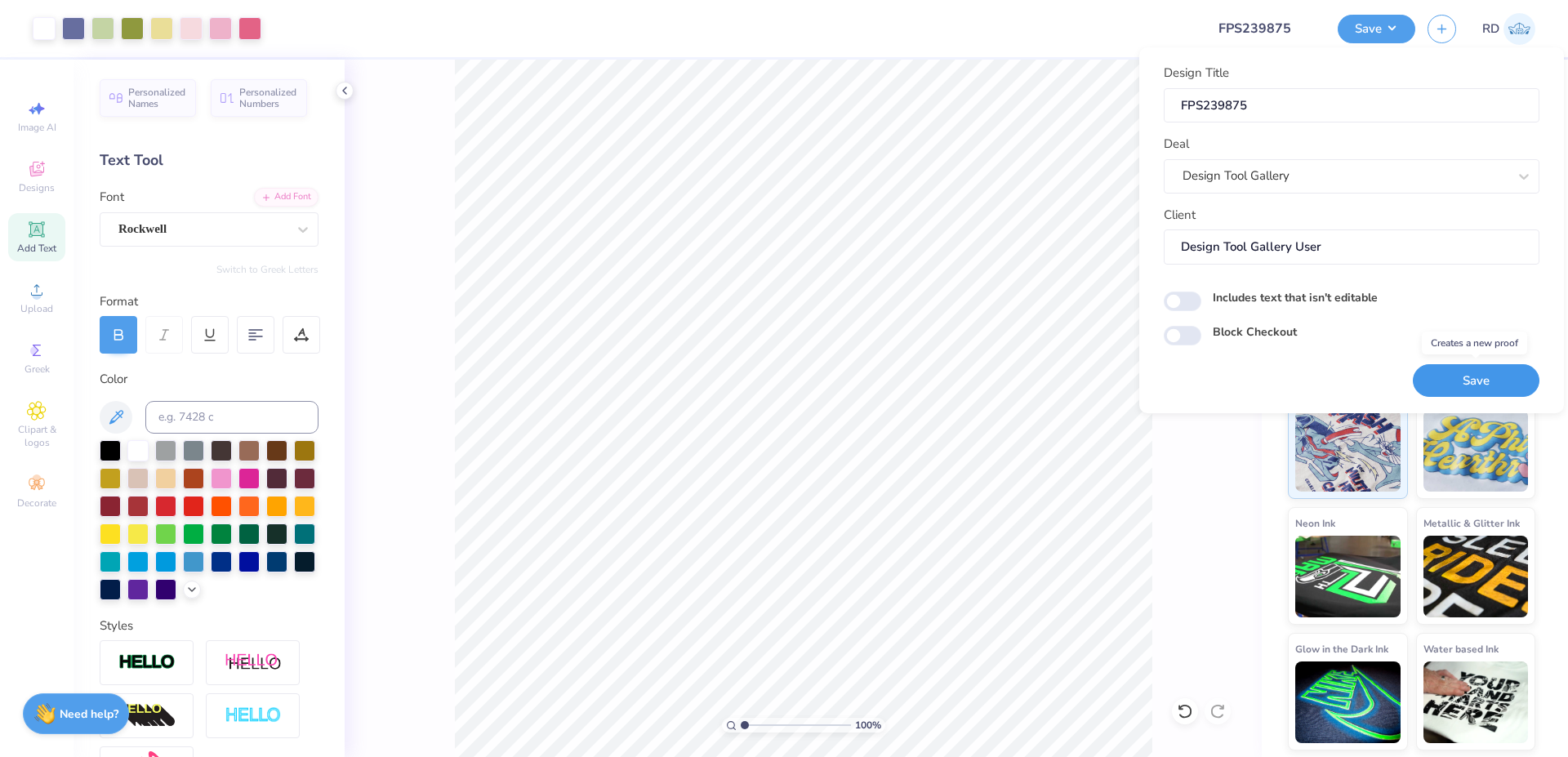
click at [842, 385] on button "Save" at bounding box center [1476, 380] width 126 height 34
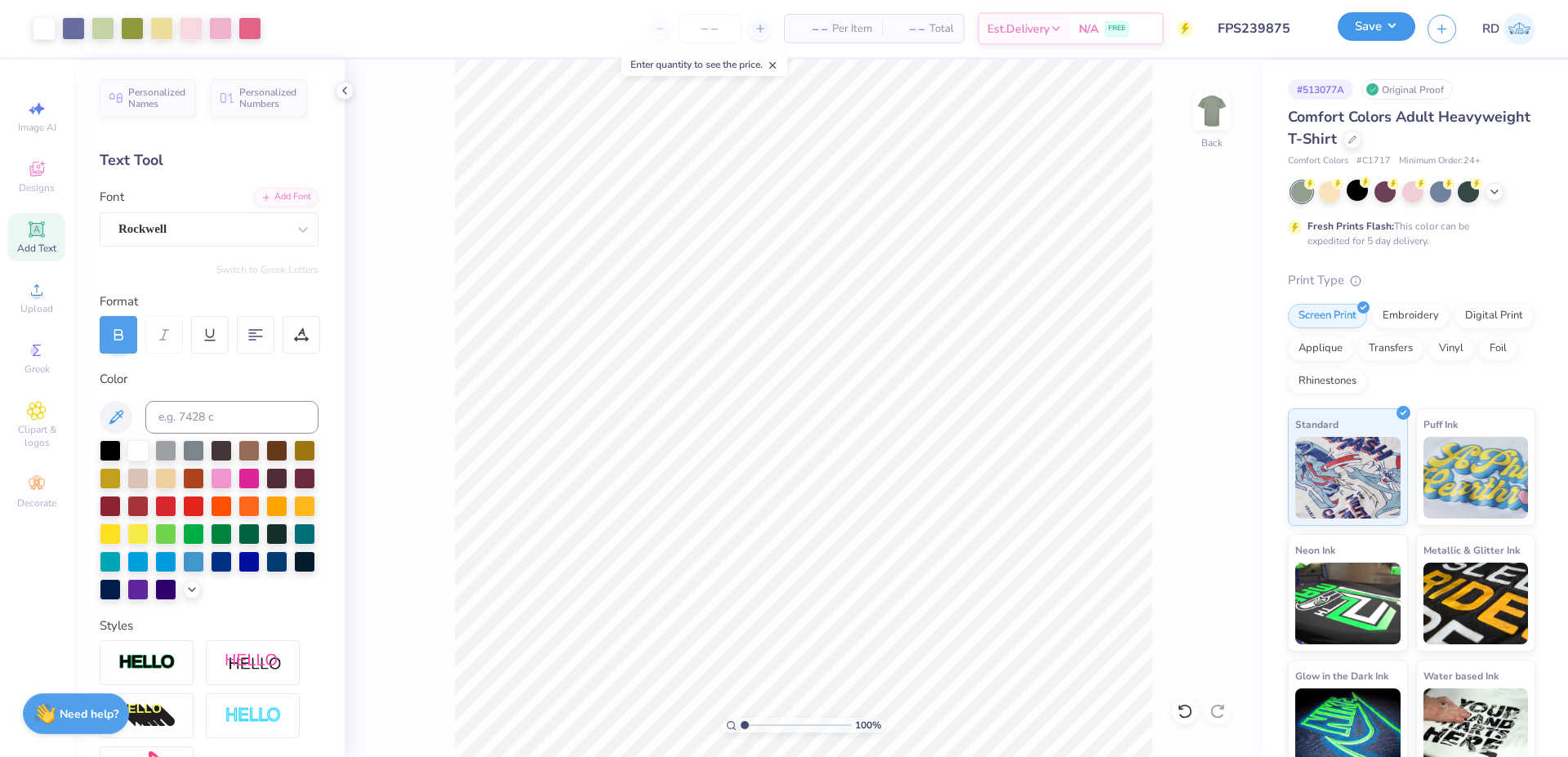
click at [842, 26] on button "Save" at bounding box center [1376, 26] width 78 height 29
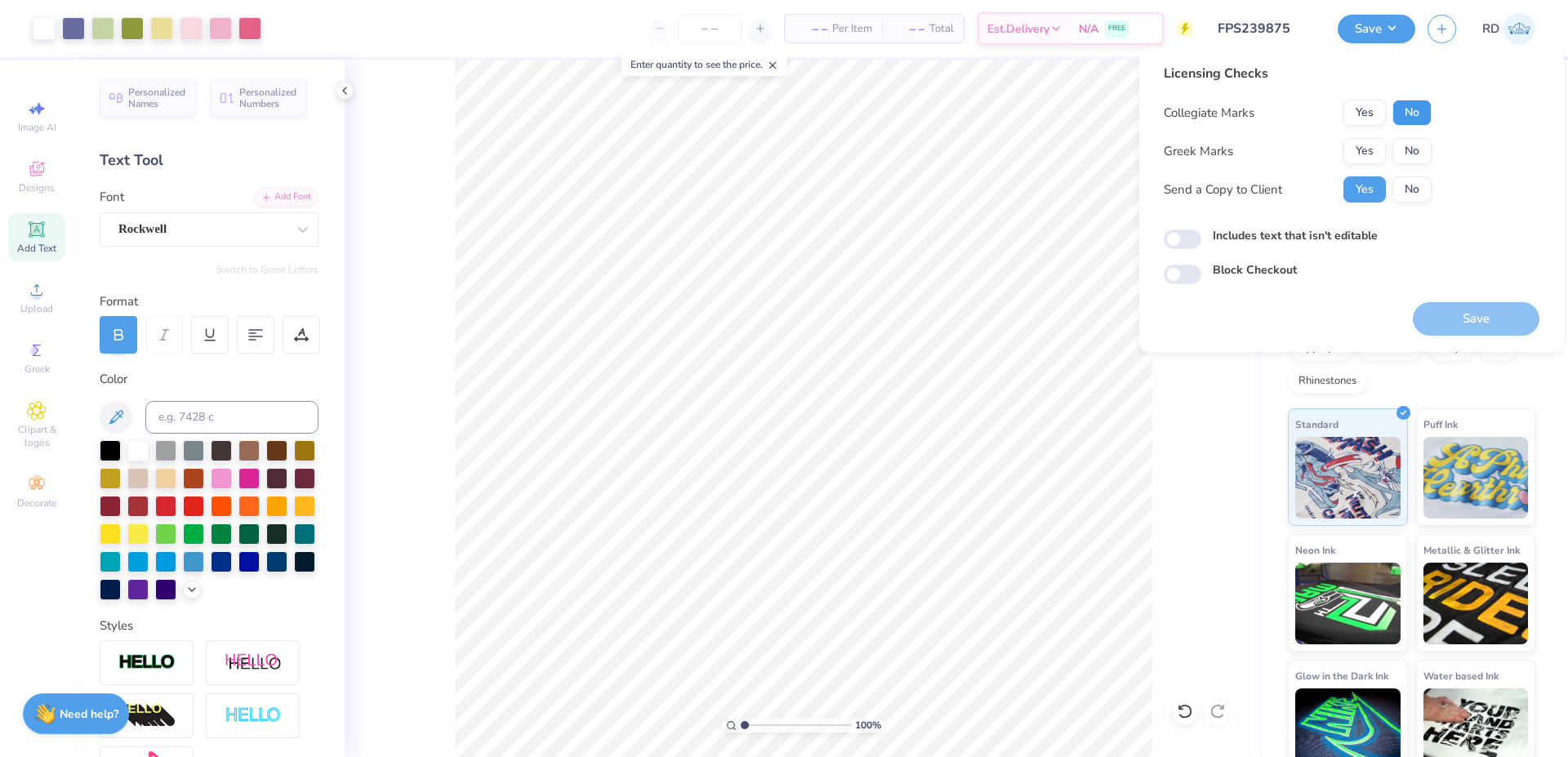
click at [842, 105] on button "No" at bounding box center [1412, 112] width 39 height 26
click at [842, 153] on button "Yes" at bounding box center [1364, 151] width 42 height 26
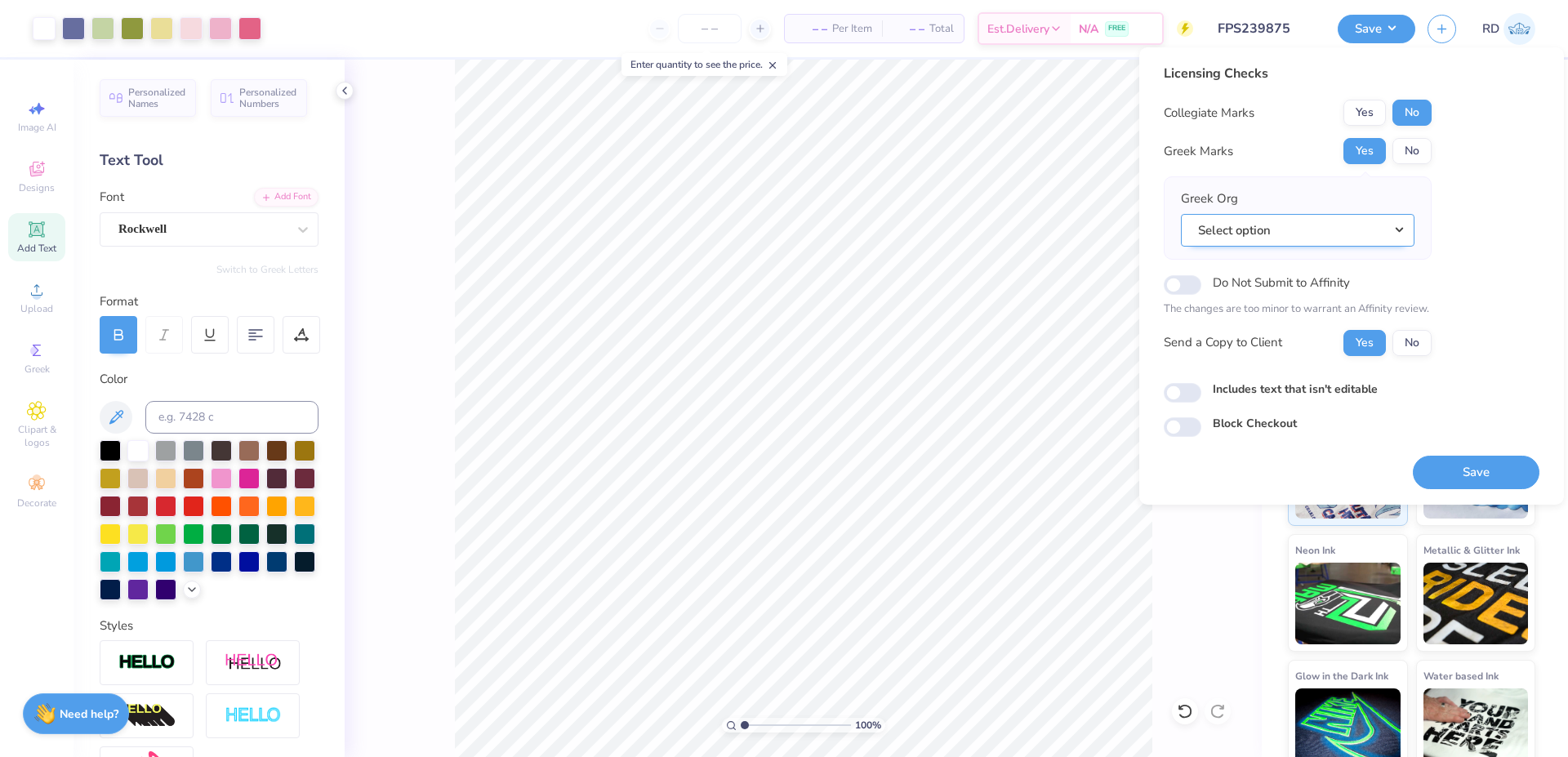
click at [842, 225] on button "Select option" at bounding box center [1297, 231] width 233 height 34
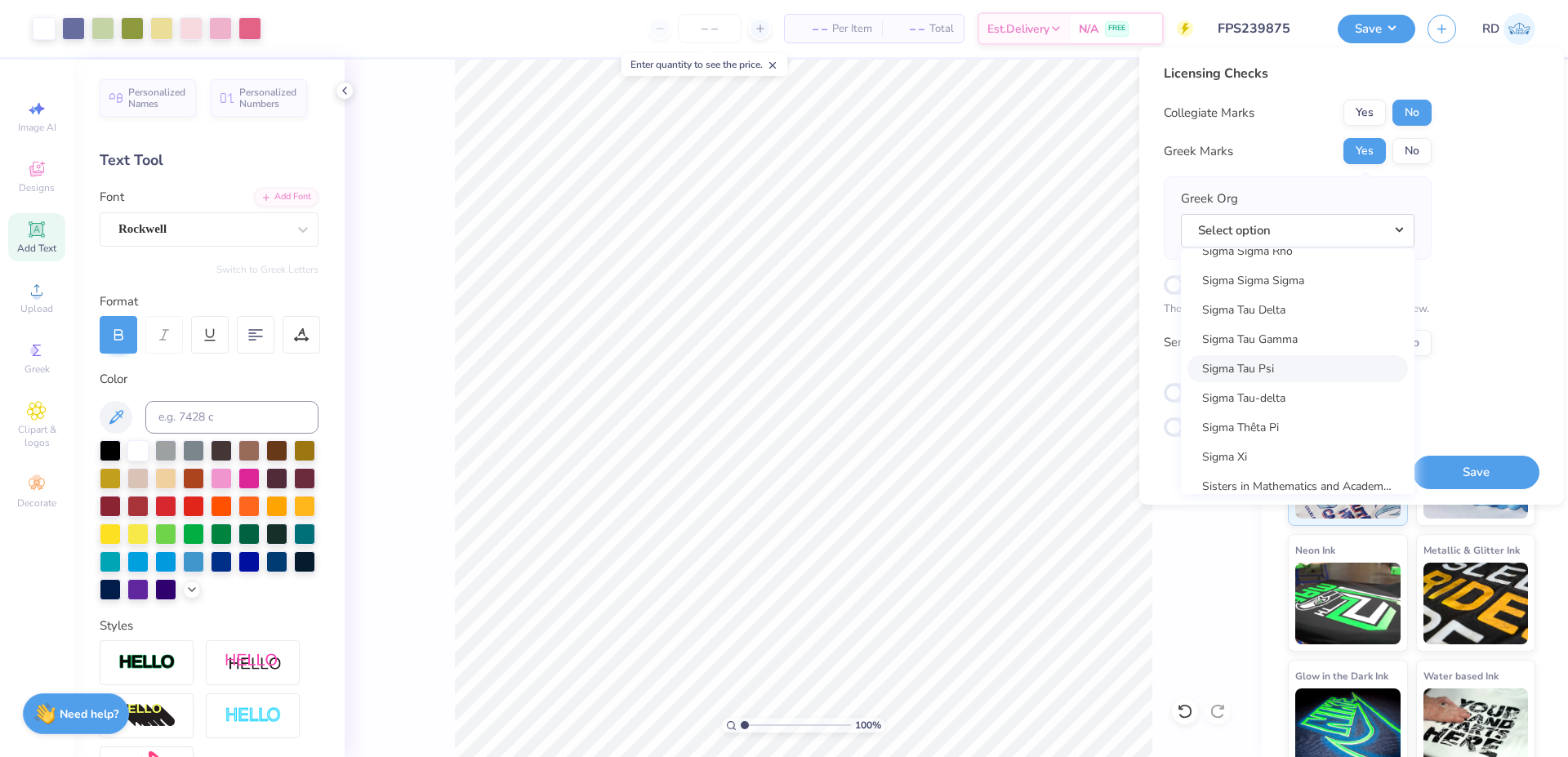
scroll to position [11066, 0]
click at [842, 280] on link "Sigma Sigma Sigma" at bounding box center [1297, 283] width 220 height 27
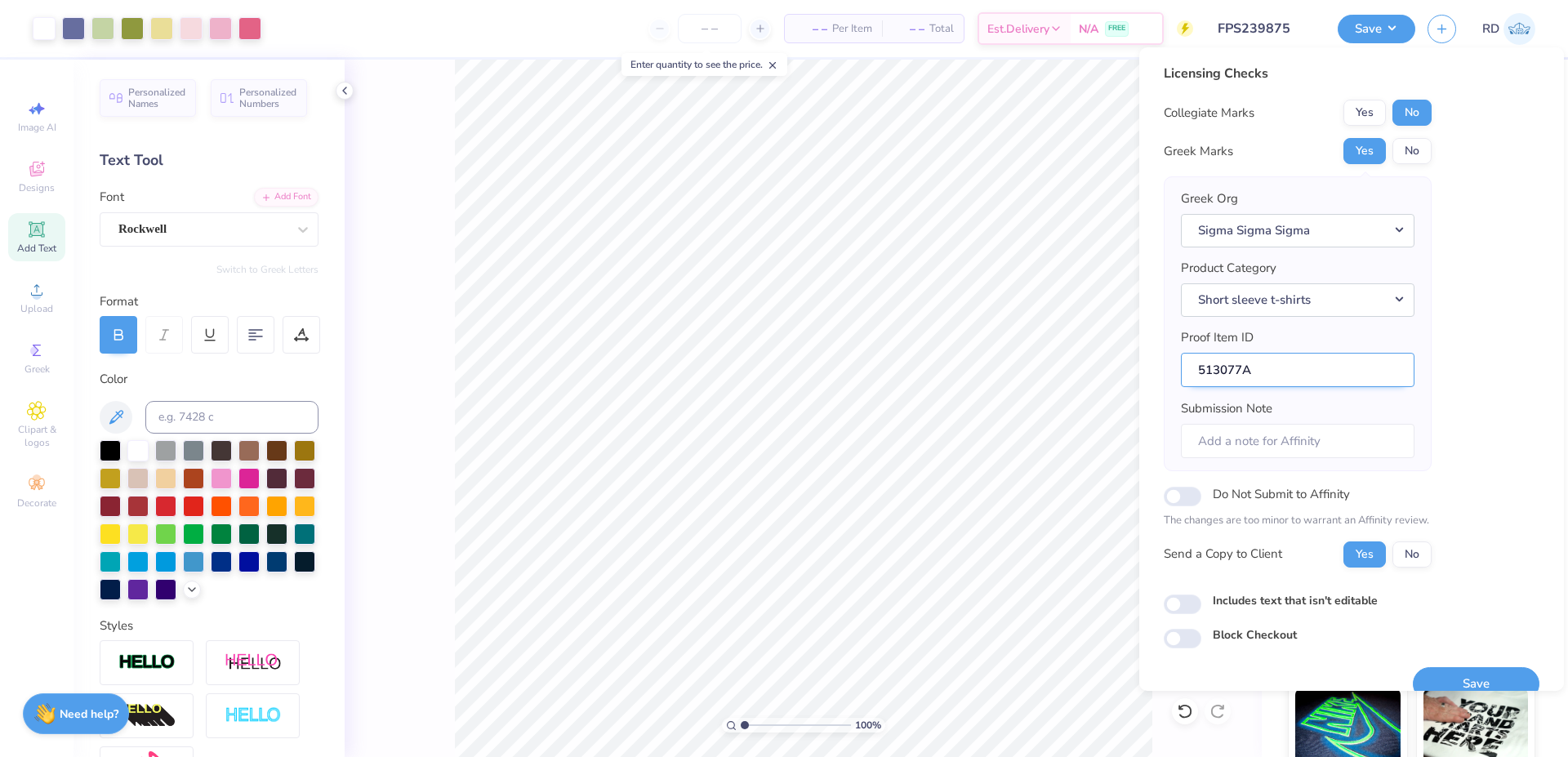
drag, startPoint x: 1243, startPoint y: 373, endPoint x: 1136, endPoint y: 375, distance: 107.0
click at [842, 375] on input "513077A" at bounding box center [1297, 370] width 233 height 35
click at [842, 677] on button "Save" at bounding box center [1476, 684] width 126 height 34
